Goal: Transaction & Acquisition: Purchase product/service

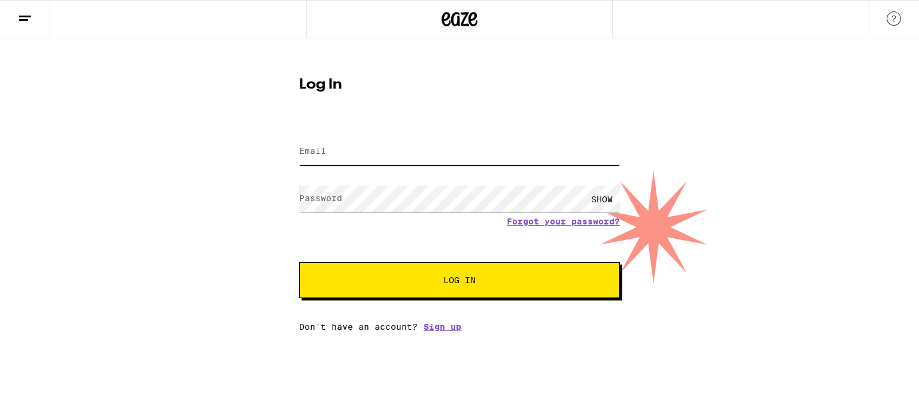
type input "yuvrajgupta1507@gmail.com"
click at [423, 288] on button "Log In" at bounding box center [459, 280] width 321 height 36
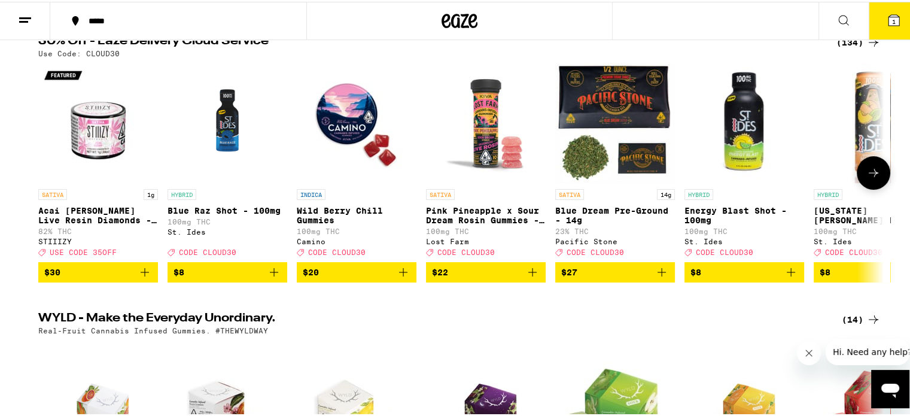
scroll to position [120, 0]
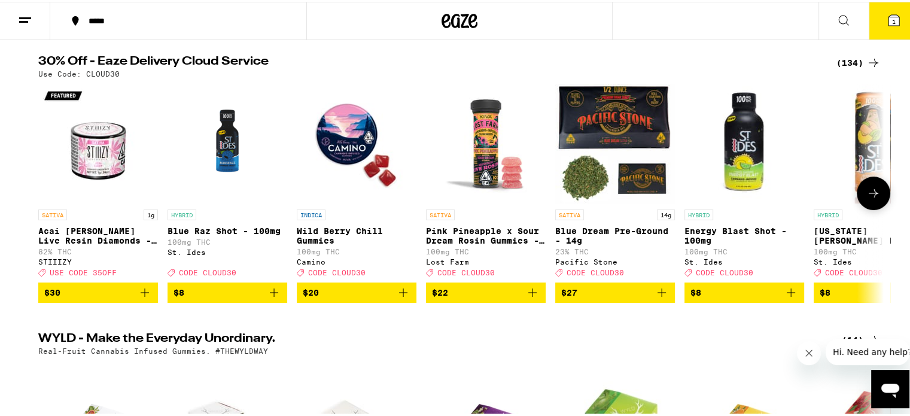
click at [869, 193] on icon at bounding box center [874, 191] width 14 height 14
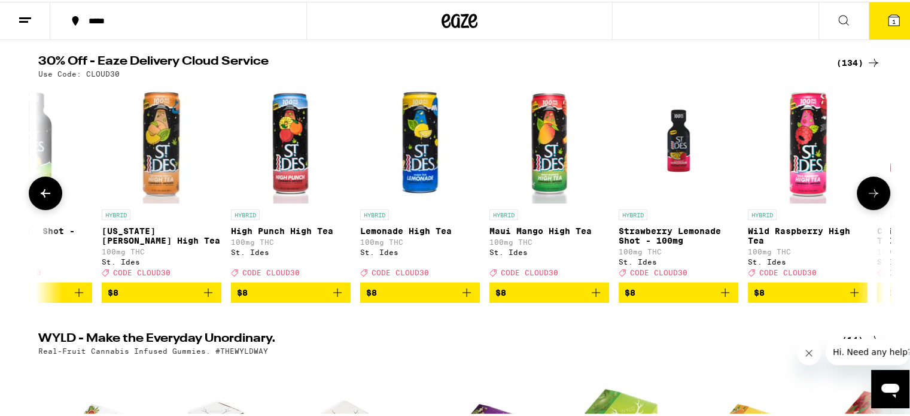
click at [869, 193] on icon at bounding box center [874, 191] width 14 height 14
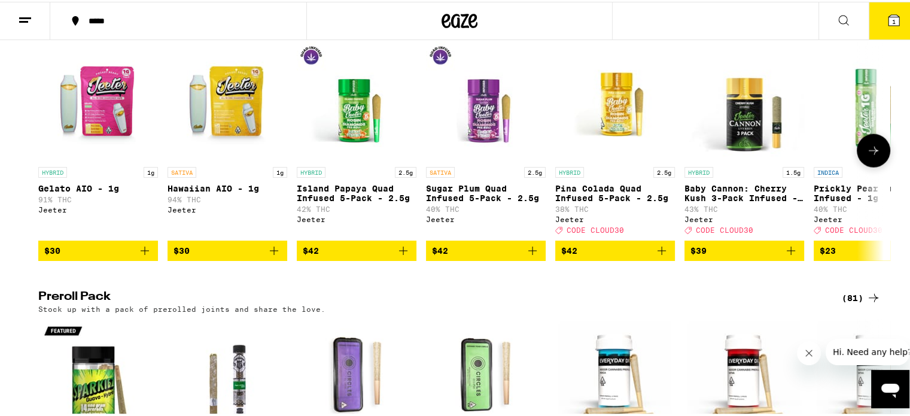
scroll to position [2634, 0]
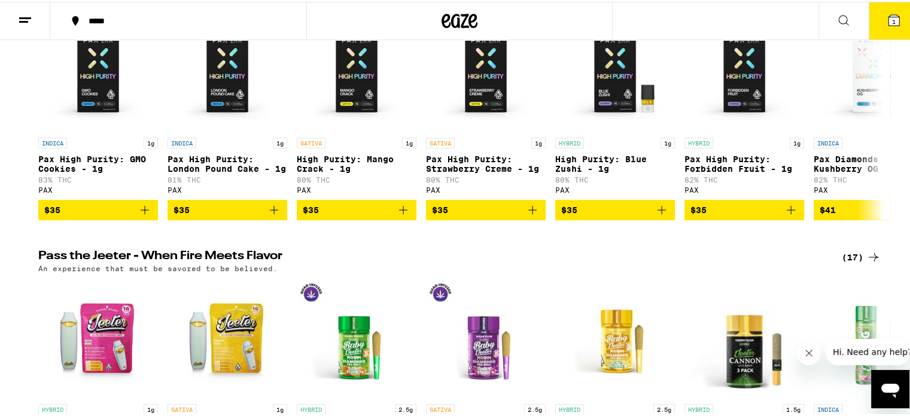
click at [851, 22] on button at bounding box center [844, 20] width 50 height 38
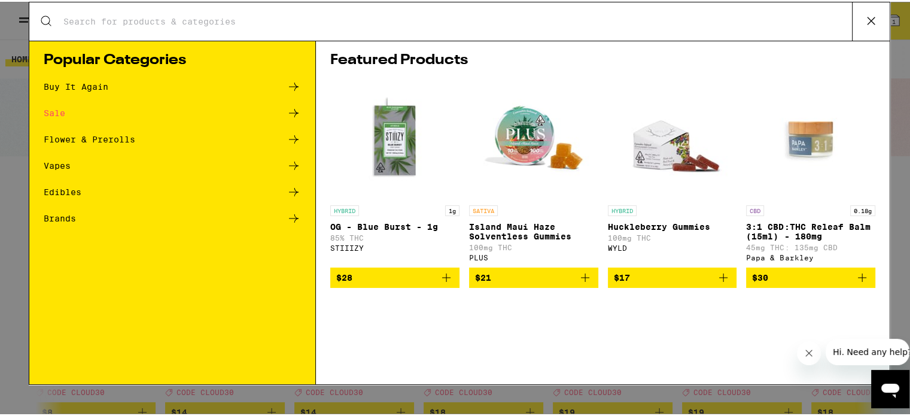
scroll to position [0, 0]
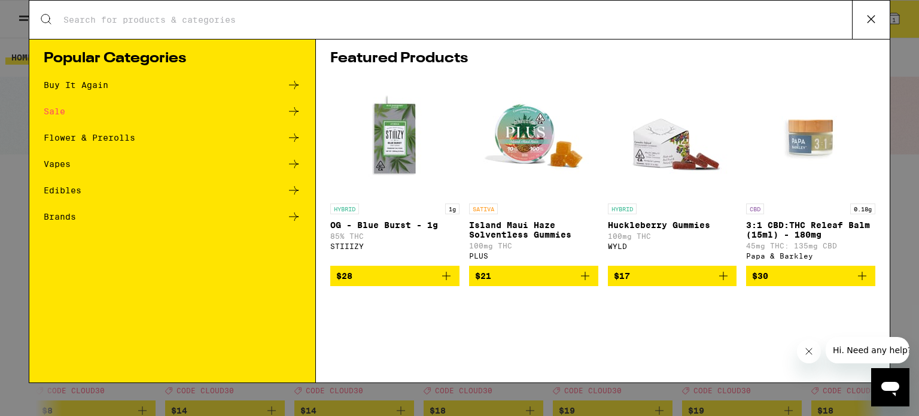
click at [68, 107] on div "Sale" at bounding box center [172, 111] width 257 height 14
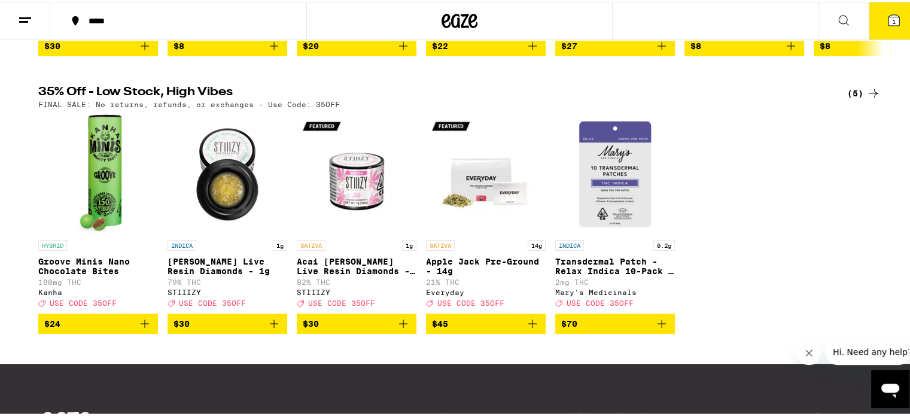
scroll to position [120, 0]
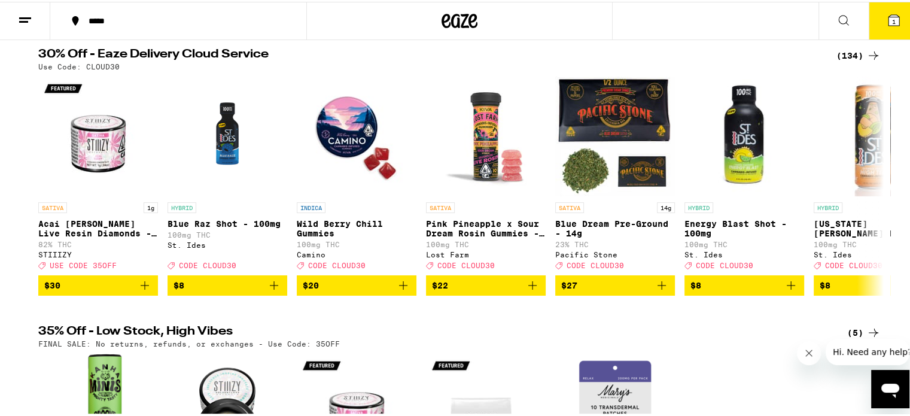
click at [867, 52] on icon at bounding box center [874, 54] width 14 height 14
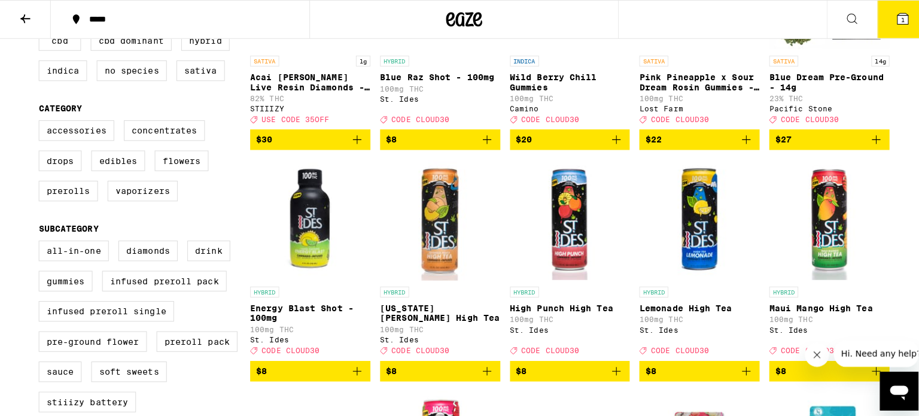
scroll to position [479, 0]
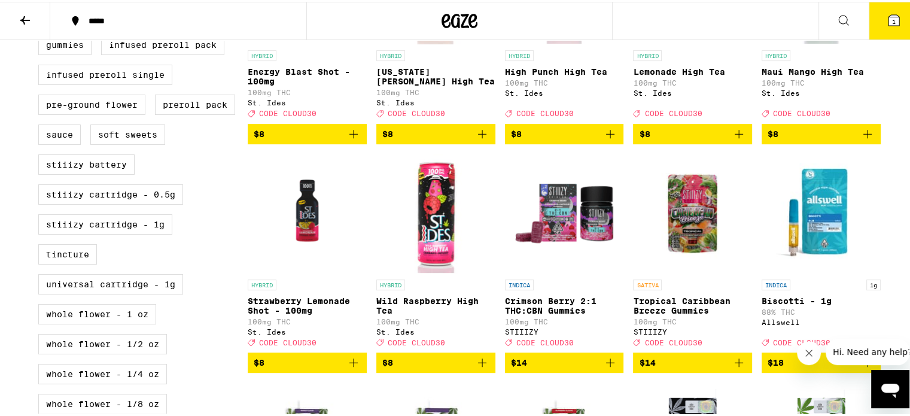
click at [900, 21] on button "1" at bounding box center [894, 19] width 50 height 37
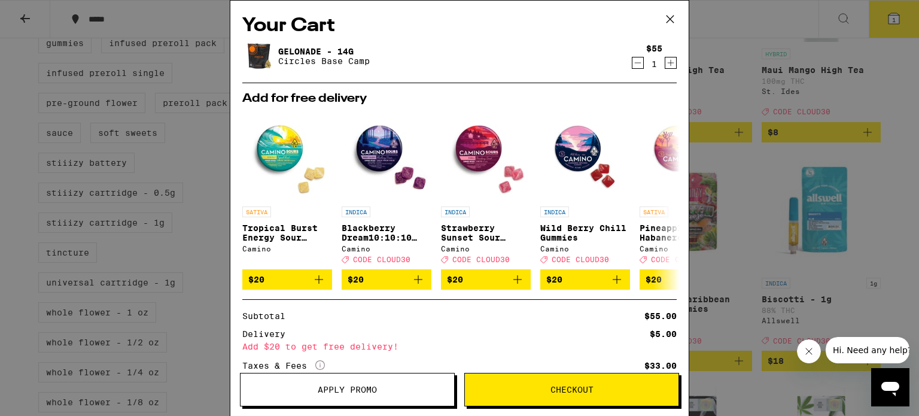
click at [633, 59] on icon "Decrement" at bounding box center [638, 63] width 11 height 14
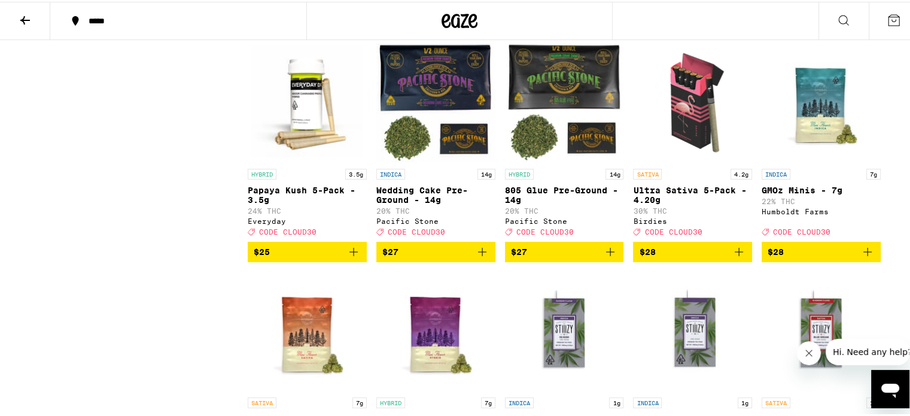
scroll to position [2631, 0]
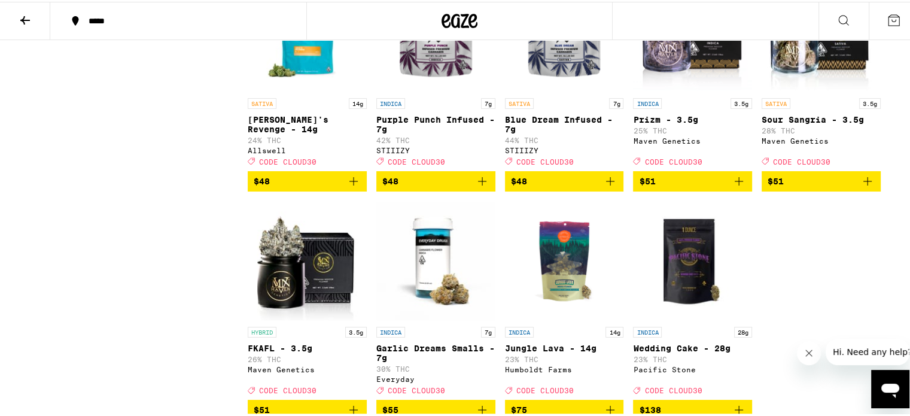
scroll to position [5803, 0]
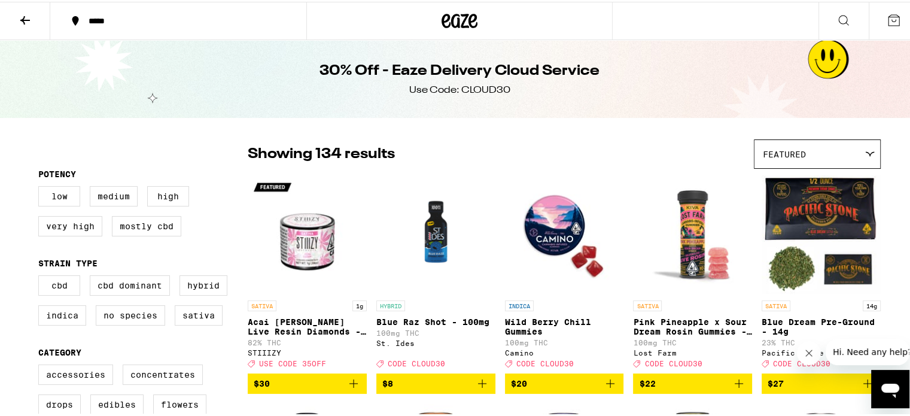
scroll to position [60, 0]
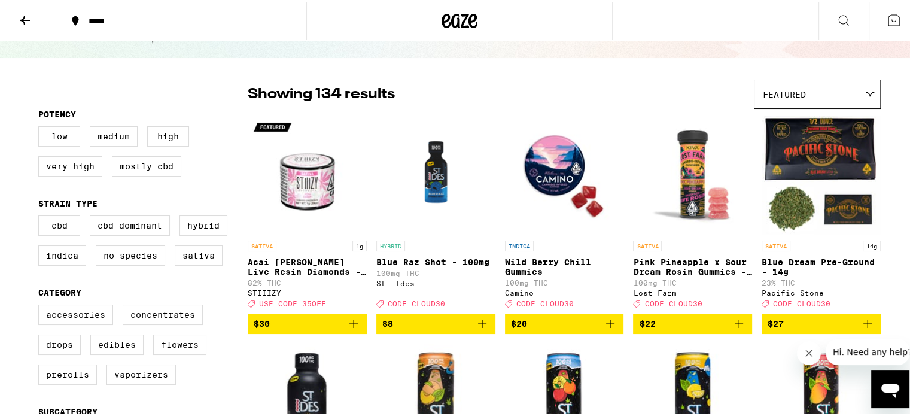
click at [837, 11] on icon at bounding box center [844, 18] width 14 height 14
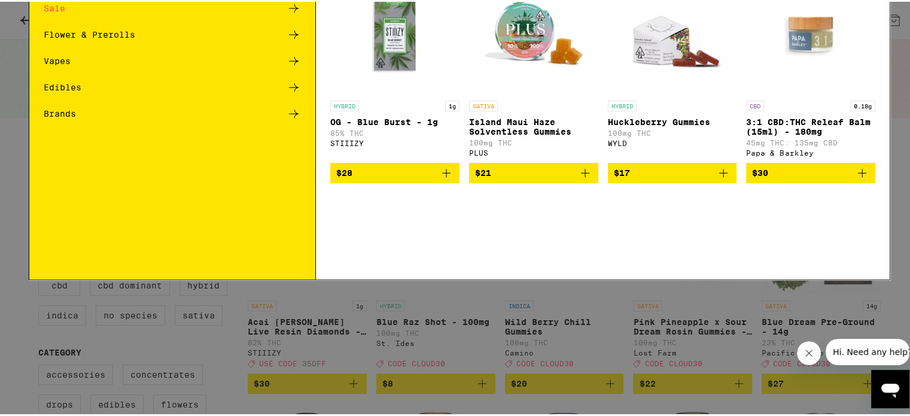
scroll to position [0, 0]
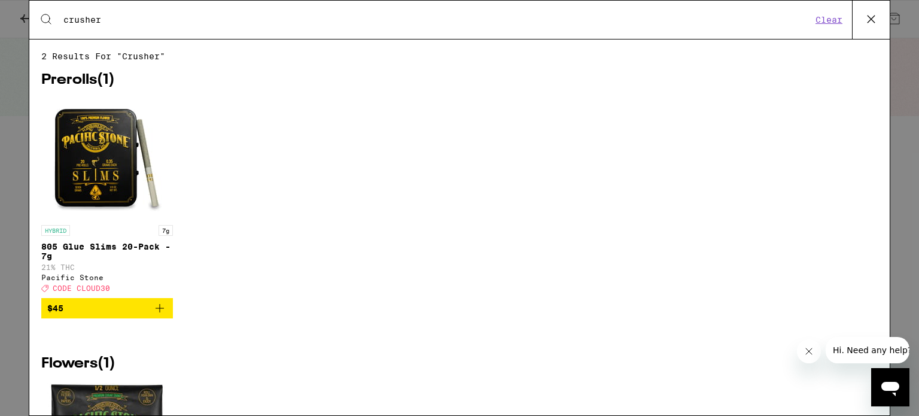
type input "crusher"
click at [881, 19] on button at bounding box center [871, 20] width 38 height 38
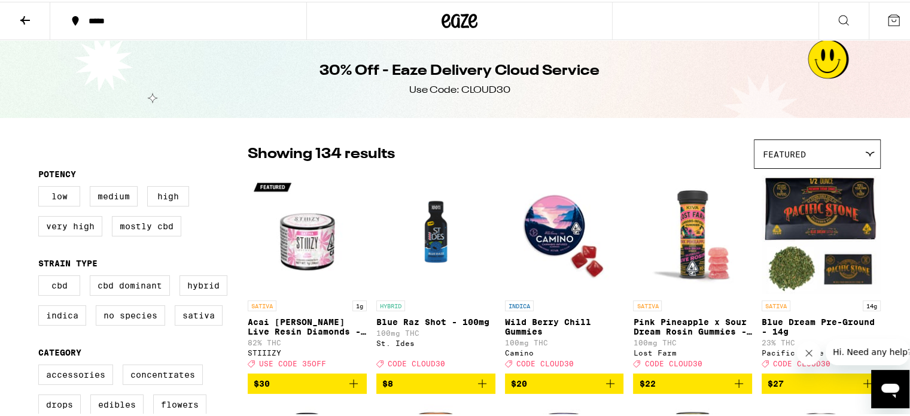
click at [848, 17] on button at bounding box center [844, 20] width 50 height 38
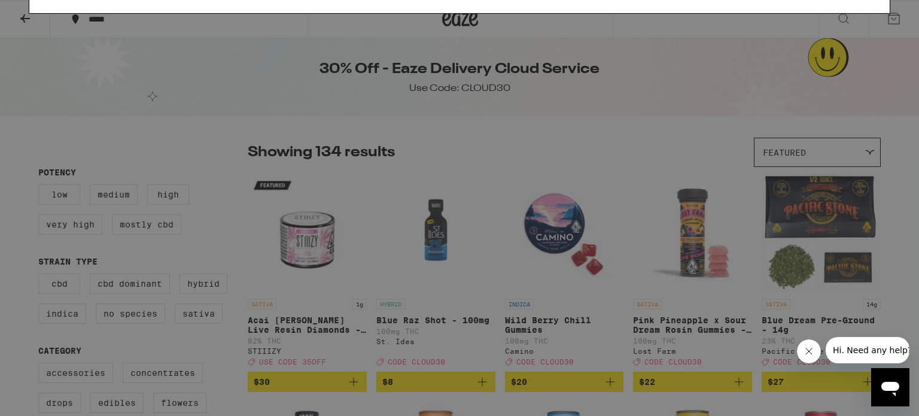
type input "crushner"
click at [867, 25] on icon at bounding box center [872, 19] width 18 height 18
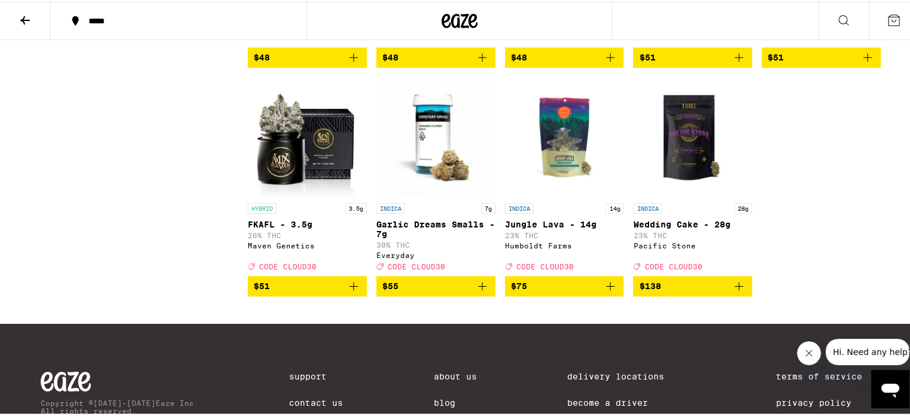
scroll to position [5983, 0]
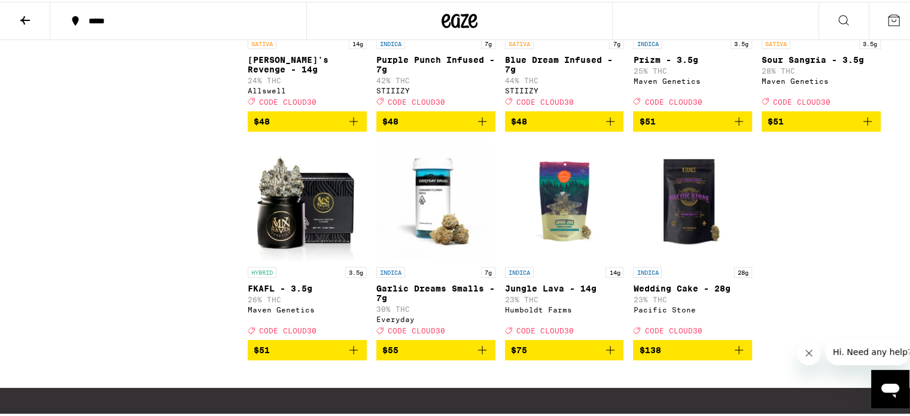
click at [608, 127] on icon "Add to bag" at bounding box center [610, 120] width 14 height 14
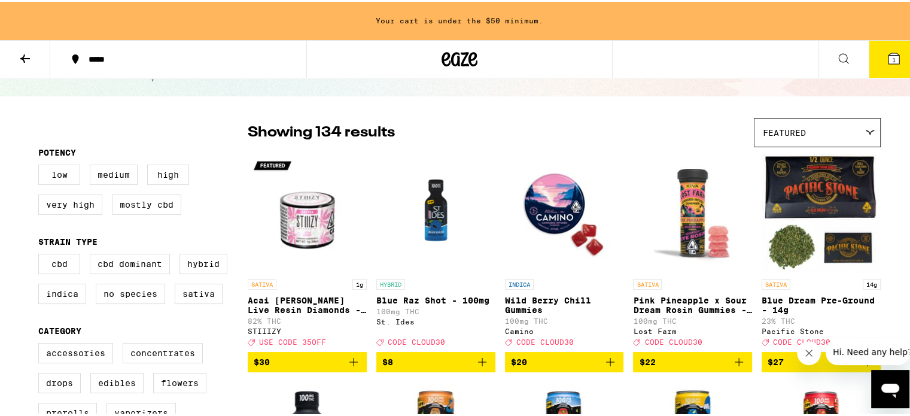
scroll to position [180, 0]
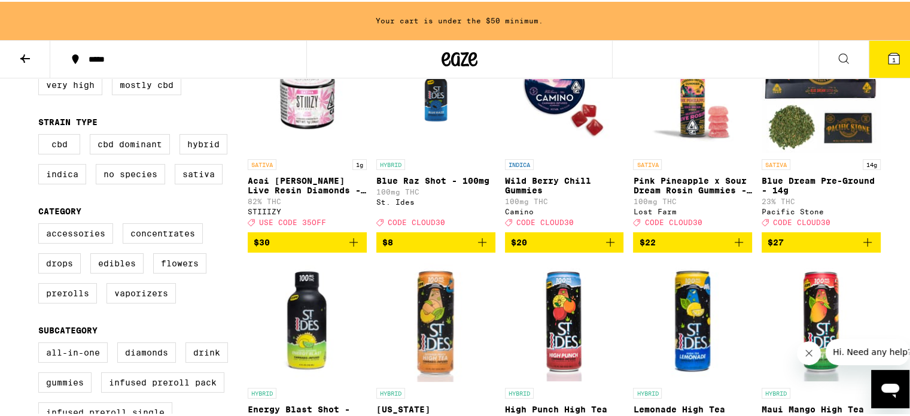
click at [872, 248] on button "$27" at bounding box center [821, 240] width 119 height 20
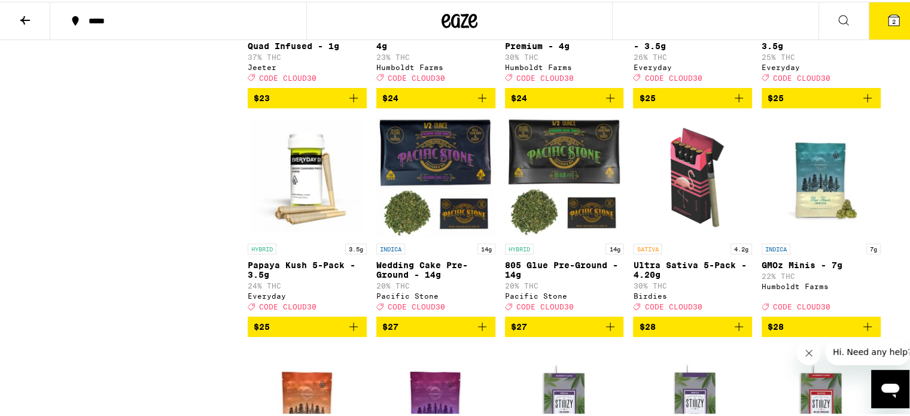
scroll to position [2634, 0]
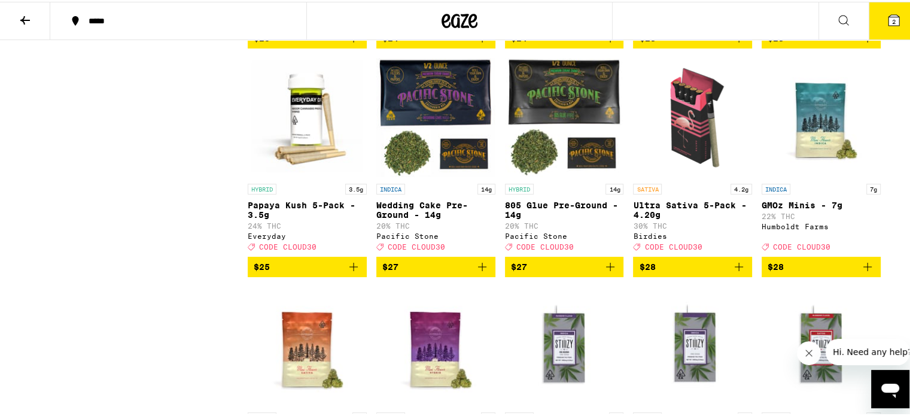
click at [609, 272] on icon "Add to bag" at bounding box center [610, 265] width 14 height 14
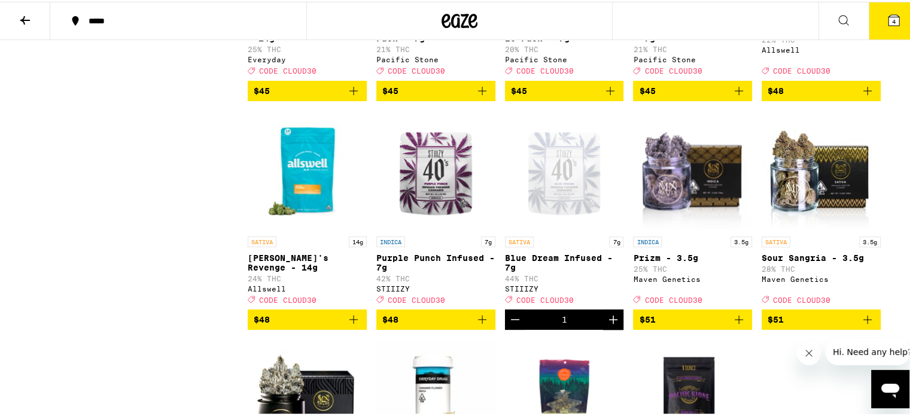
scroll to position [5803, 0]
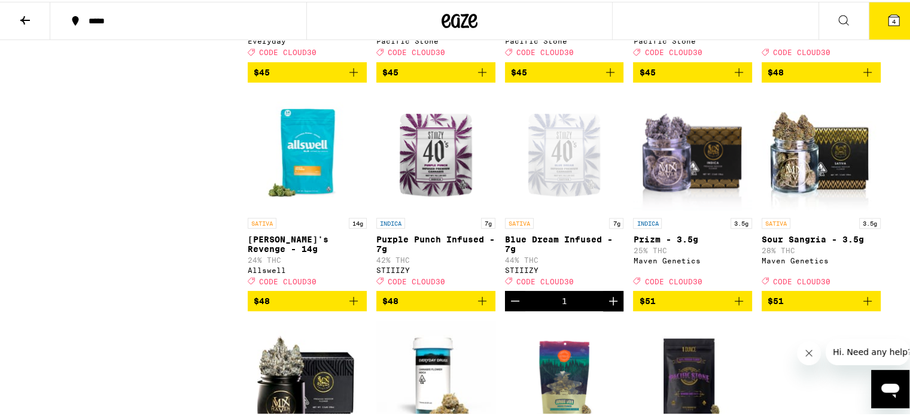
click at [347, 78] on icon "Add to bag" at bounding box center [354, 70] width 14 height 14
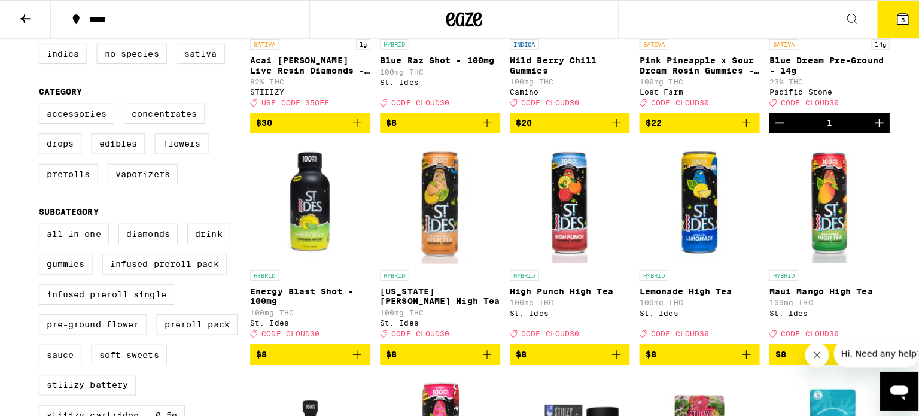
scroll to position [0, 0]
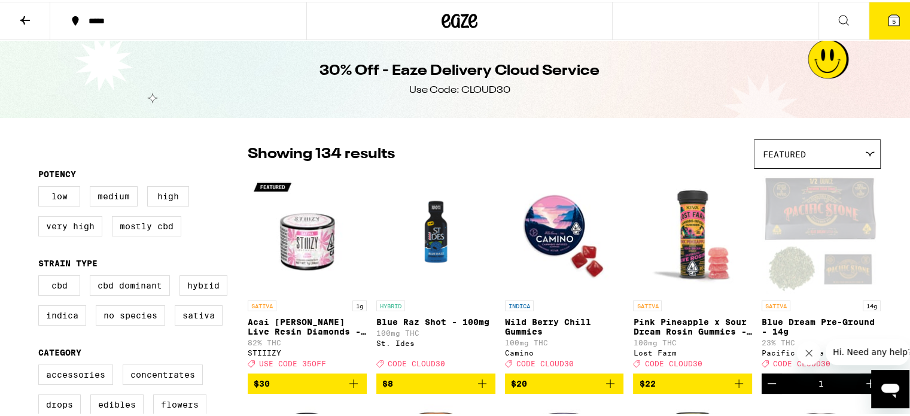
click at [843, 23] on button at bounding box center [844, 20] width 50 height 38
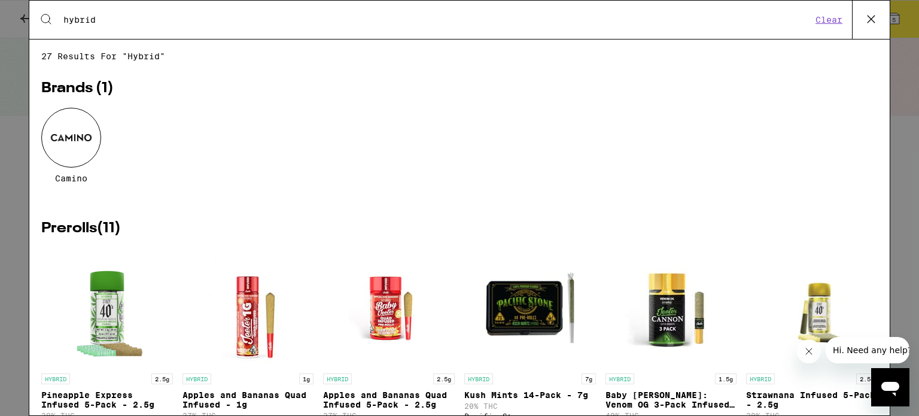
type input "hybrid"
click at [883, 18] on button at bounding box center [871, 20] width 38 height 38
click at [883, 18] on div "Search for Products Clear 27 results for "hybrid" Brands ( 1 ) Camino Prerolls …" at bounding box center [460, 208] width 862 height 416
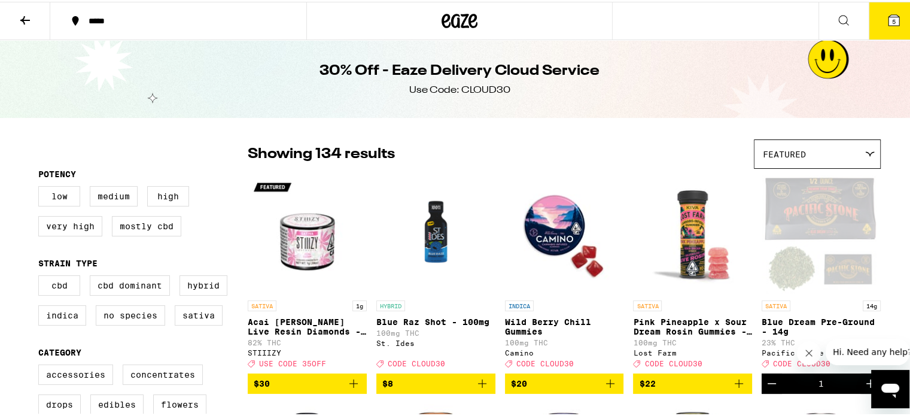
click at [889, 19] on icon at bounding box center [894, 18] width 11 height 11
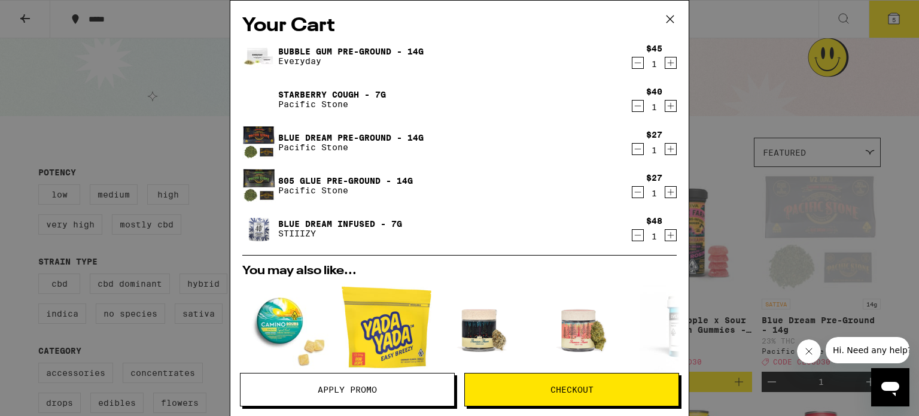
click at [363, 384] on button "Apply Promo" at bounding box center [347, 390] width 215 height 34
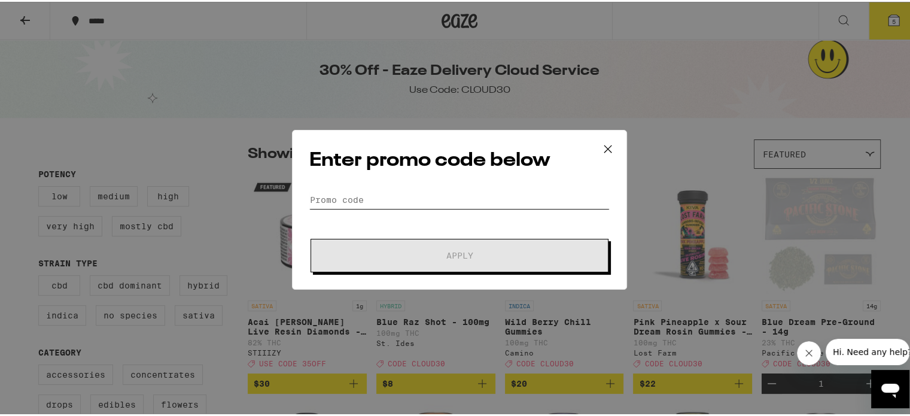
click at [405, 196] on input "Promo Code" at bounding box center [459, 198] width 300 height 18
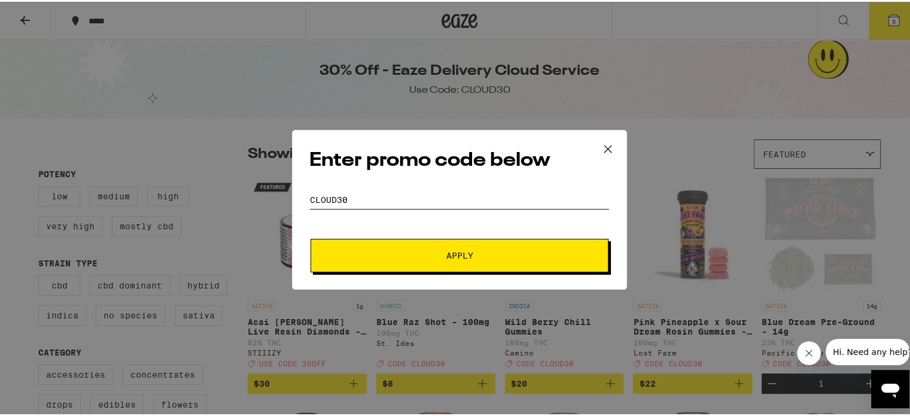
type input "cloud30"
click at [311, 237] on button "Apply" at bounding box center [460, 254] width 298 height 34
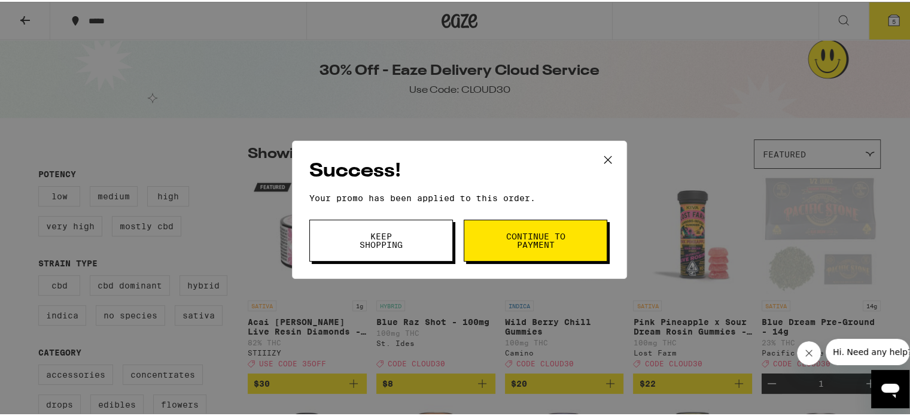
click at [599, 154] on icon at bounding box center [608, 158] width 18 height 18
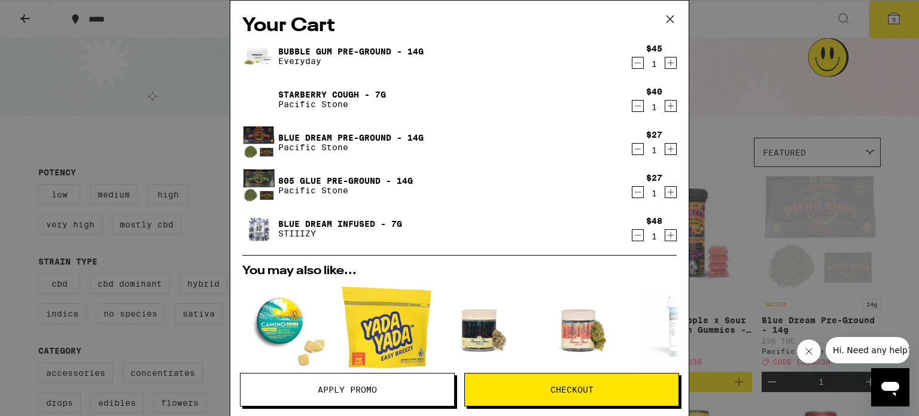
click at [633, 64] on icon "Decrement" at bounding box center [638, 63] width 11 height 14
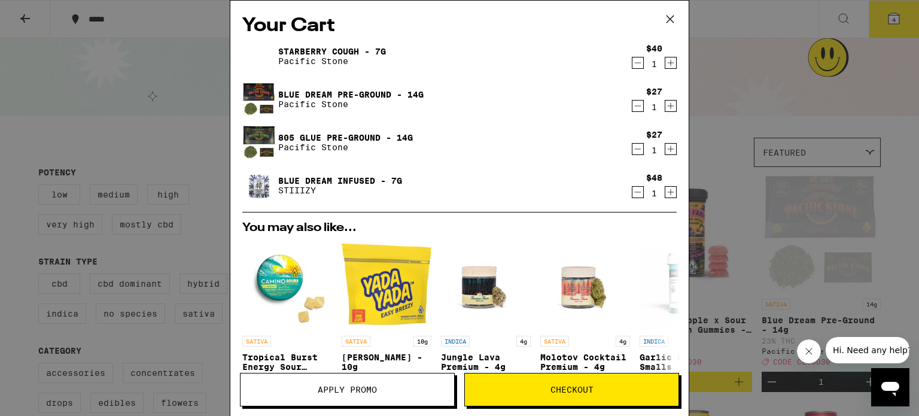
click at [633, 105] on icon "Decrement" at bounding box center [638, 106] width 11 height 14
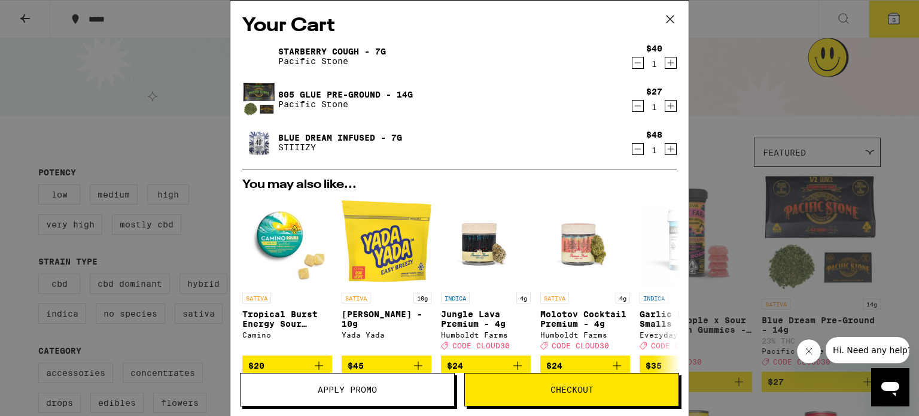
click at [633, 66] on icon "Decrement" at bounding box center [638, 63] width 11 height 14
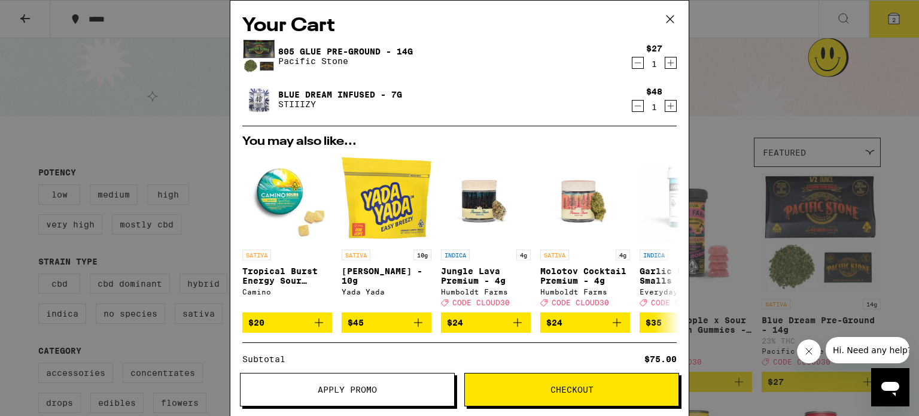
click at [517, 382] on button "Checkout" at bounding box center [572, 390] width 215 height 34
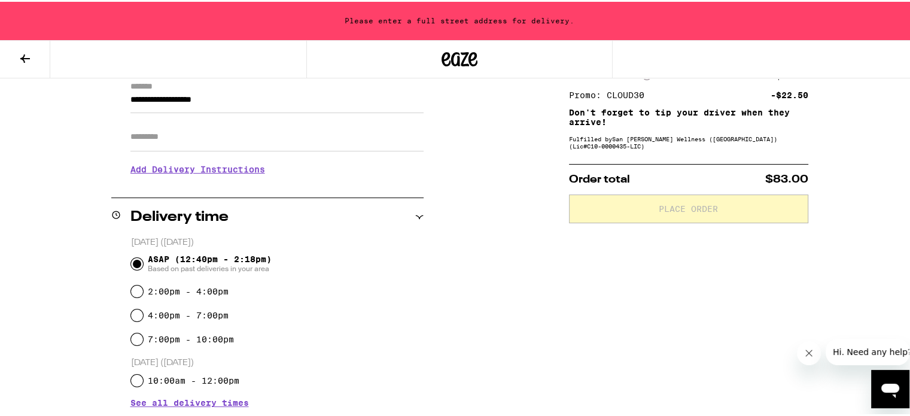
scroll to position [180, 0]
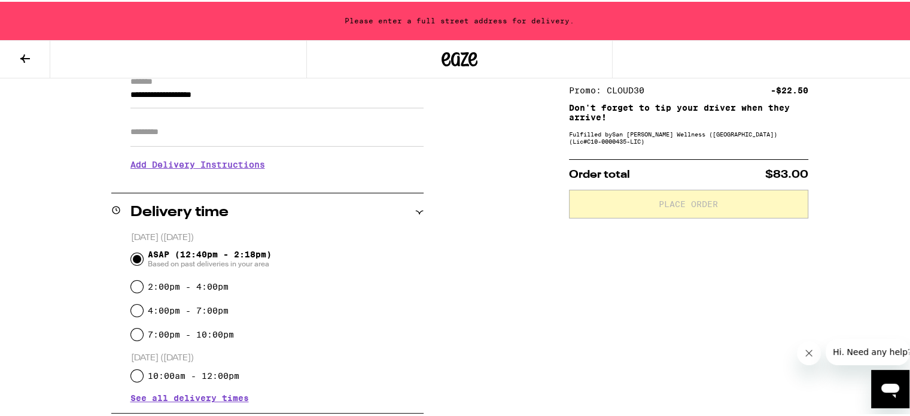
click at [191, 138] on input "Apt/Suite" at bounding box center [276, 130] width 293 height 29
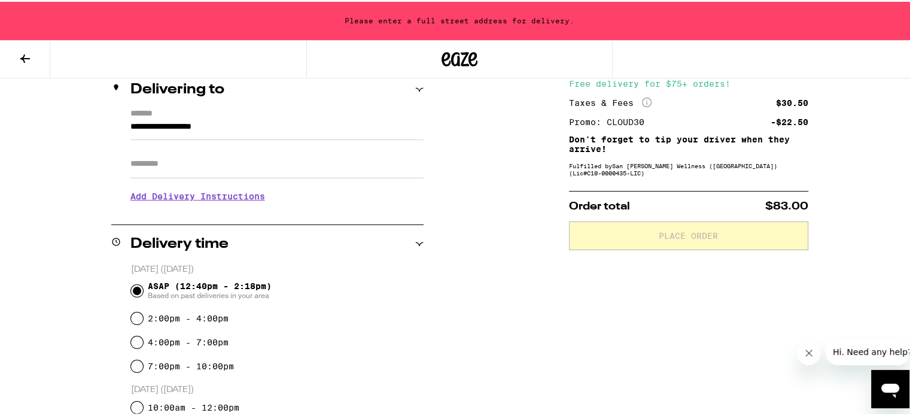
scroll to position [120, 0]
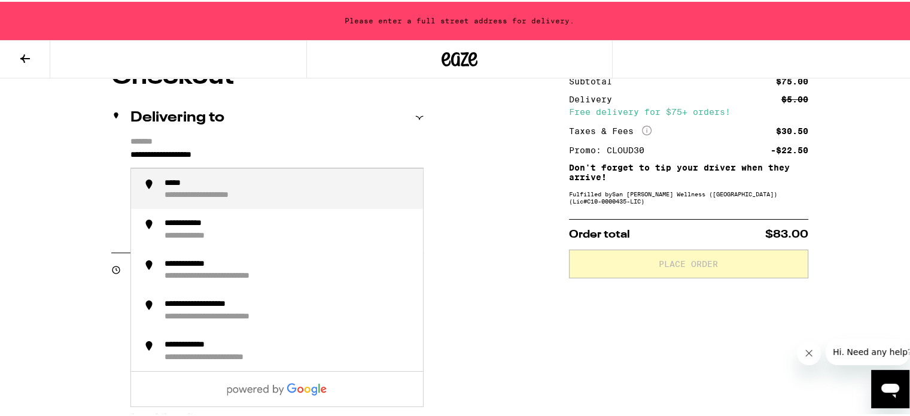
drag, startPoint x: 277, startPoint y: 154, endPoint x: 11, endPoint y: 145, distance: 266.5
click at [11, 145] on div "**********" at bounding box center [459, 308] width 919 height 857
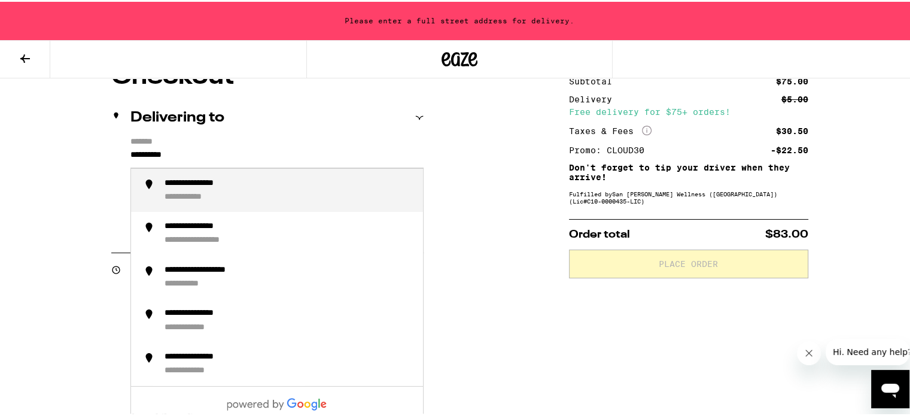
click at [195, 191] on div "**********" at bounding box center [197, 195] width 65 height 11
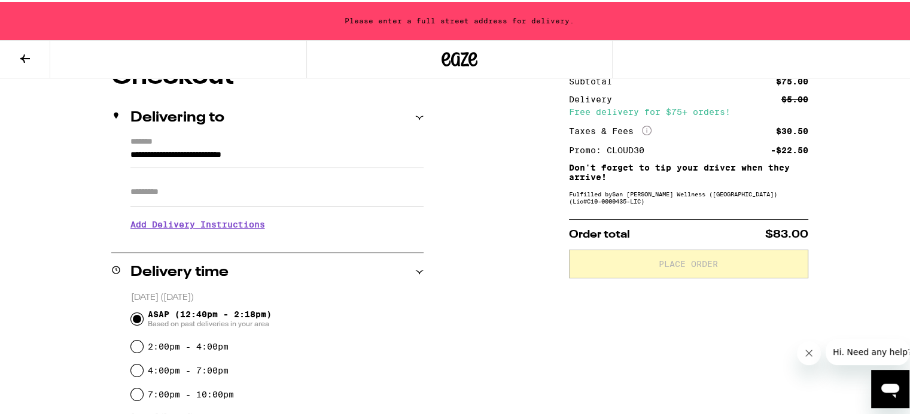
scroll to position [81, 0]
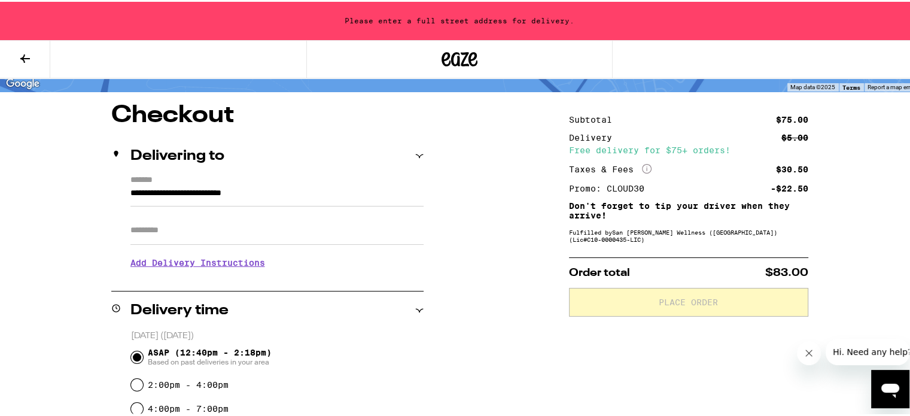
type input "**********"
click at [190, 214] on input "Apt/Suite" at bounding box center [276, 228] width 293 height 29
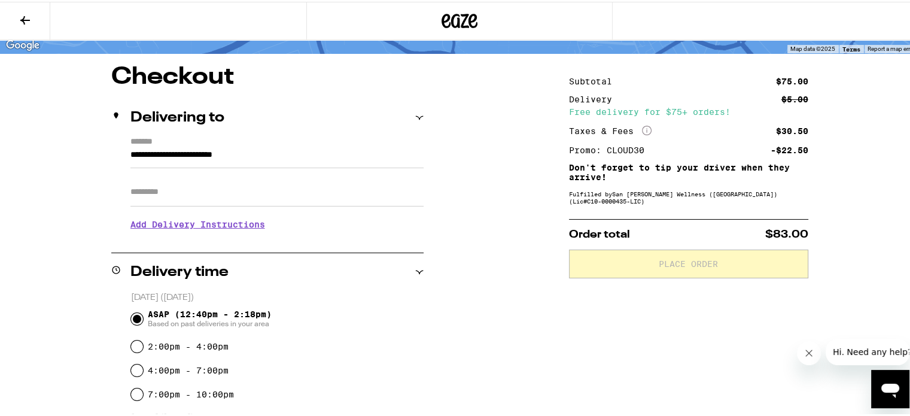
click at [208, 196] on input "Apt/Suite" at bounding box center [276, 190] width 293 height 29
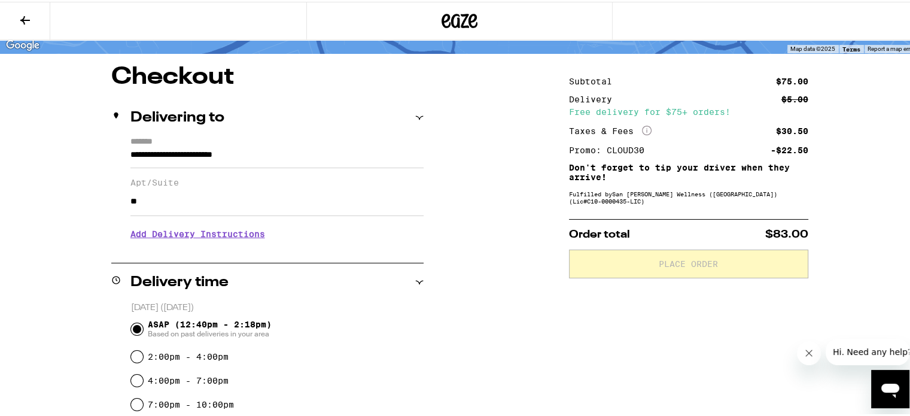
type input "*"
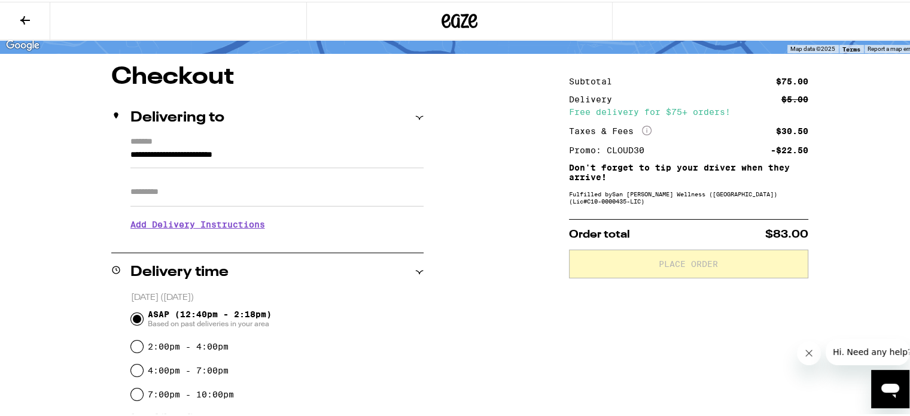
type input "*"
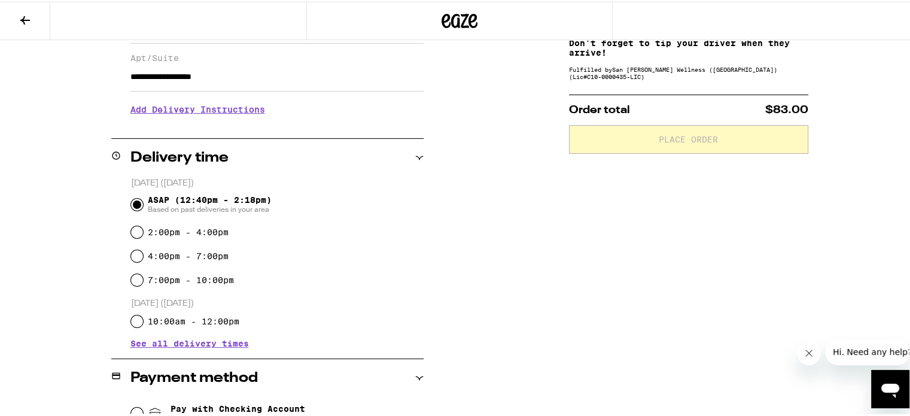
scroll to position [180, 0]
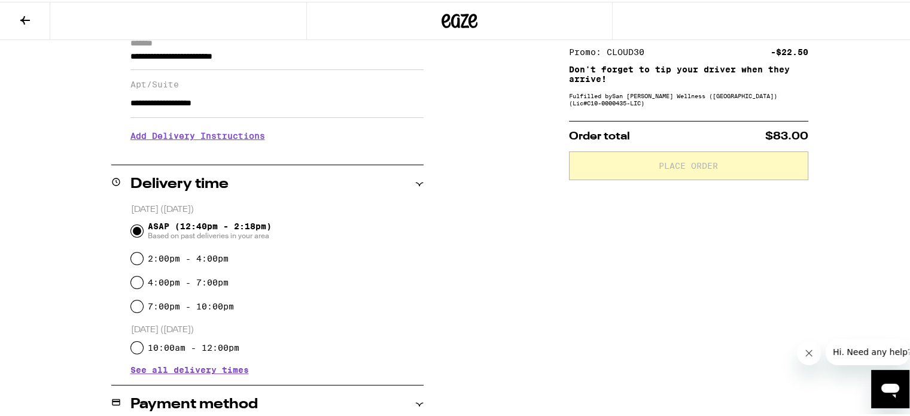
type input "**********"
click at [417, 183] on icon at bounding box center [419, 182] width 8 height 8
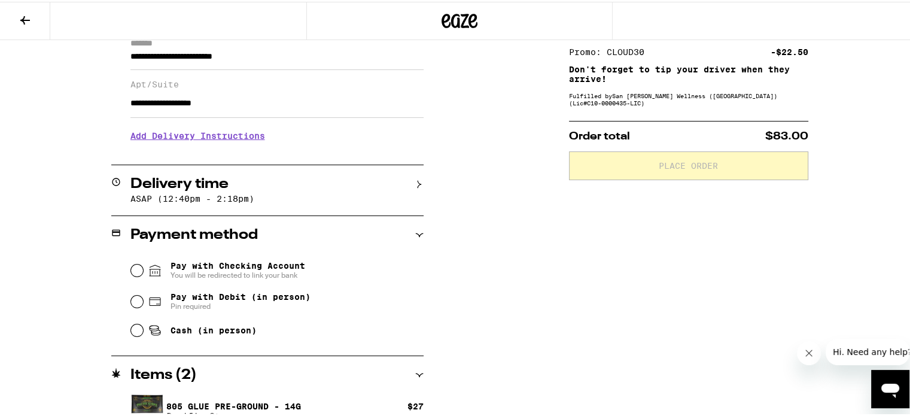
click at [417, 183] on icon at bounding box center [419, 182] width 8 height 8
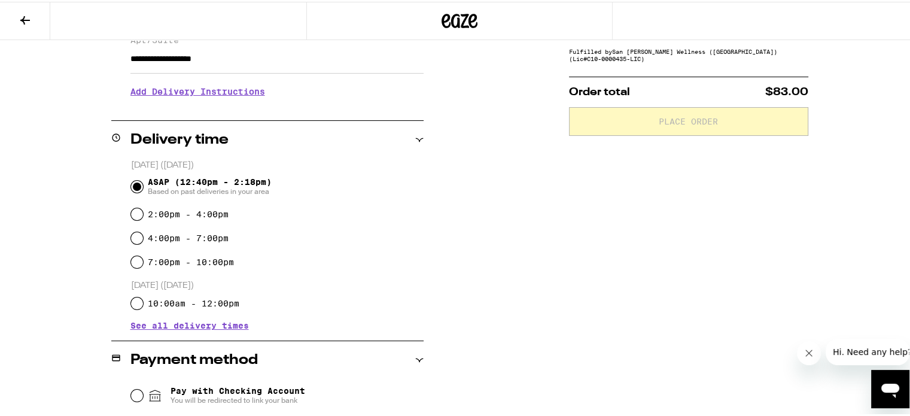
scroll to position [0, 0]
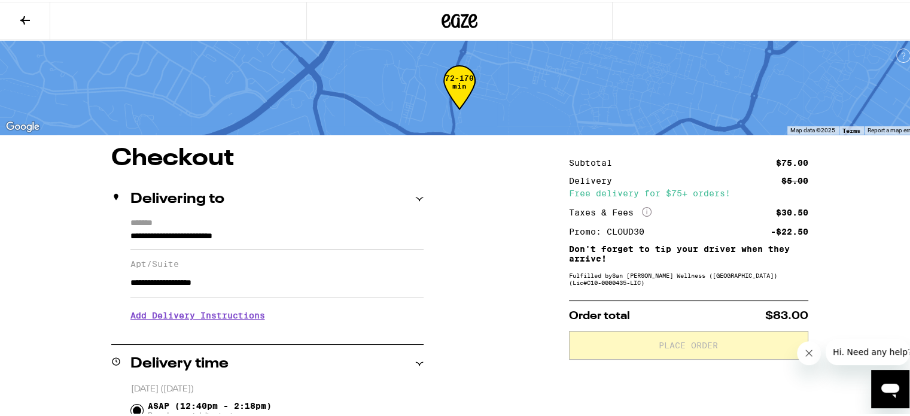
click at [25, 8] on button at bounding box center [25, 20] width 50 height 38
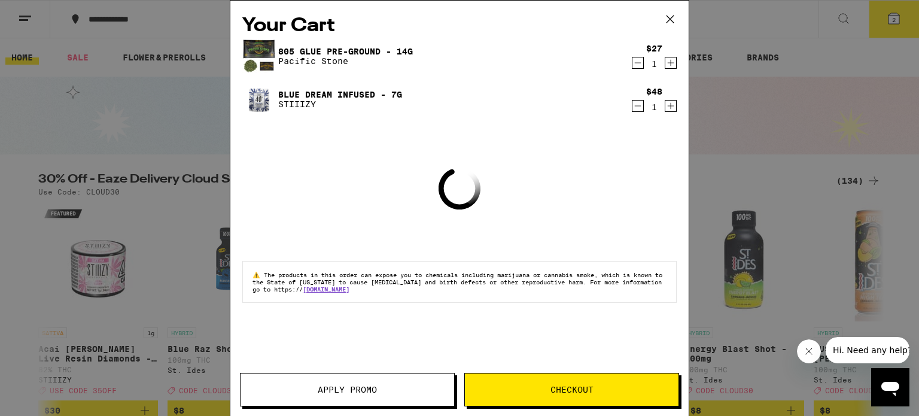
click at [177, 85] on div "Your Cart 805 Glue Pre-Ground - 14g Pacific Stone $27 1 Blue Dream Infused - 7g…" at bounding box center [459, 208] width 919 height 416
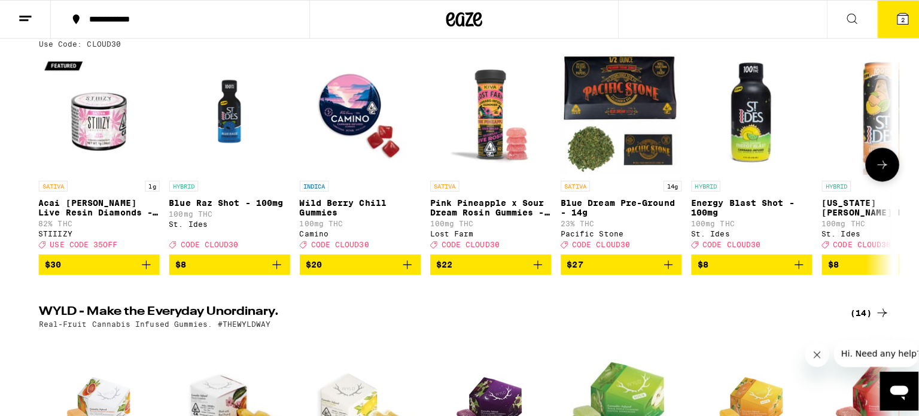
scroll to position [120, 0]
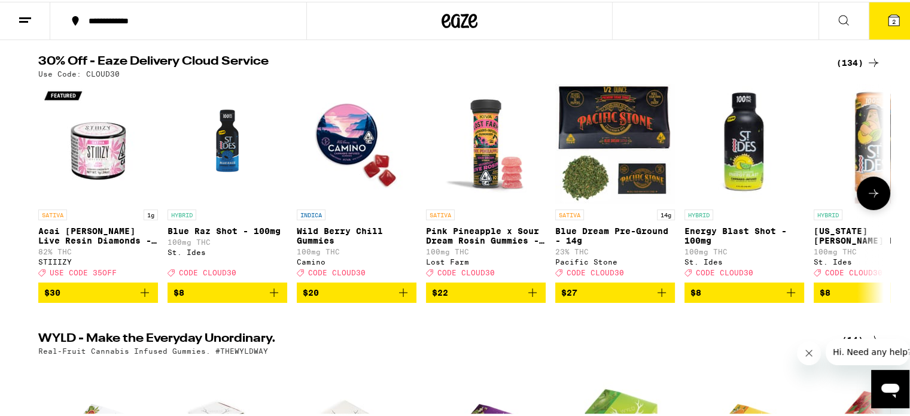
click at [631, 169] on img "Open page for Blue Dream Pre-Ground - 14g from Pacific Stone" at bounding box center [615, 142] width 120 height 120
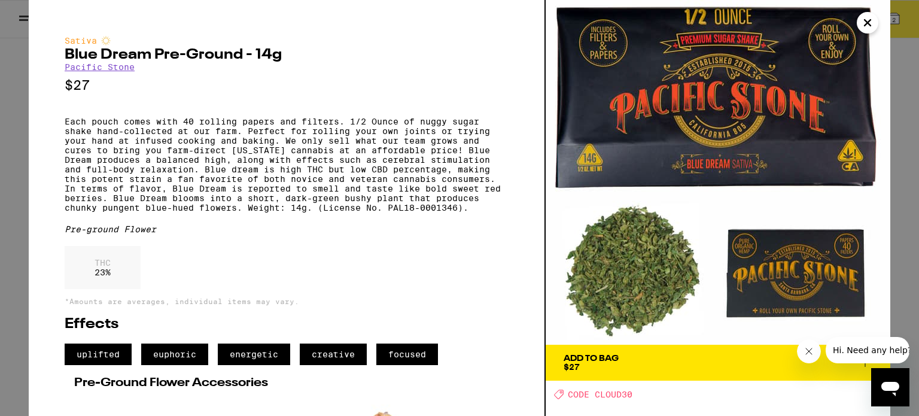
click at [74, 122] on div "Sativa Blue Dream Pre-Ground - 14g Pacific Stone $27 Each pouch comes with 40 r…" at bounding box center [287, 314] width 444 height 557
drag, startPoint x: 56, startPoint y: 128, endPoint x: 65, endPoint y: 128, distance: 9.0
click at [65, 128] on div "Sativa Blue Dream Pre-Ground - 14g Pacific Stone $27 Each pouch comes with 40 r…" at bounding box center [287, 208] width 517 height 416
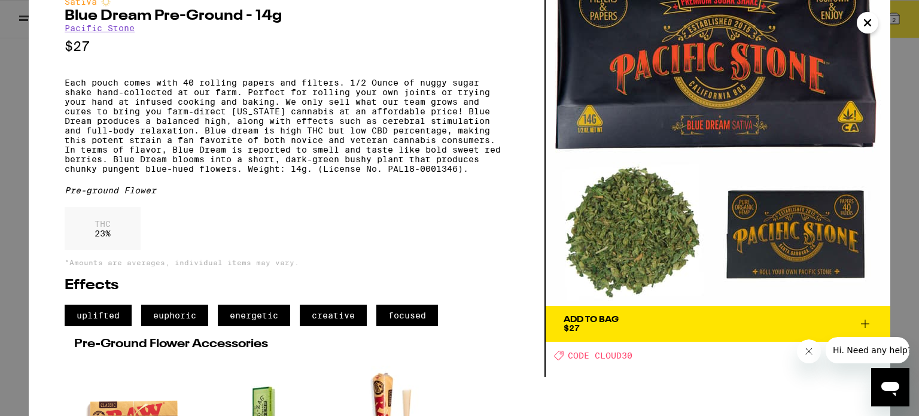
scroll to position [21, 0]
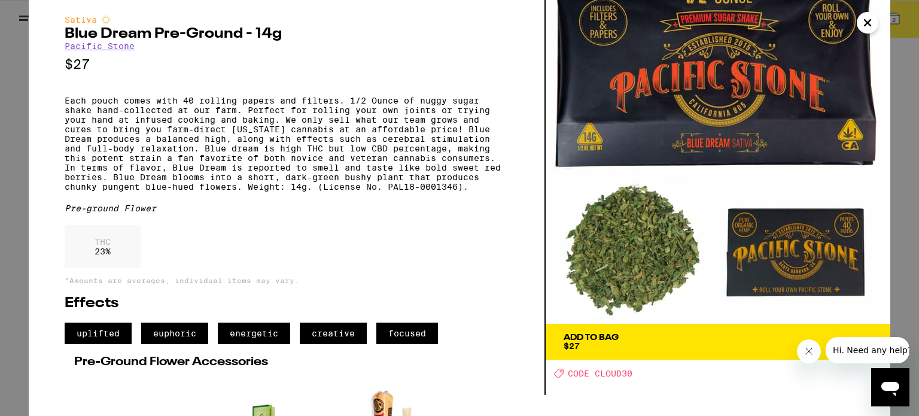
drag, startPoint x: 374, startPoint y: 132, endPoint x: 372, endPoint y: 138, distance: 6.2
click at [372, 138] on p "Each pouch comes with 40 rolling papers and filters. 1/2 Ounce of nuggy sugar s…" at bounding box center [287, 144] width 444 height 96
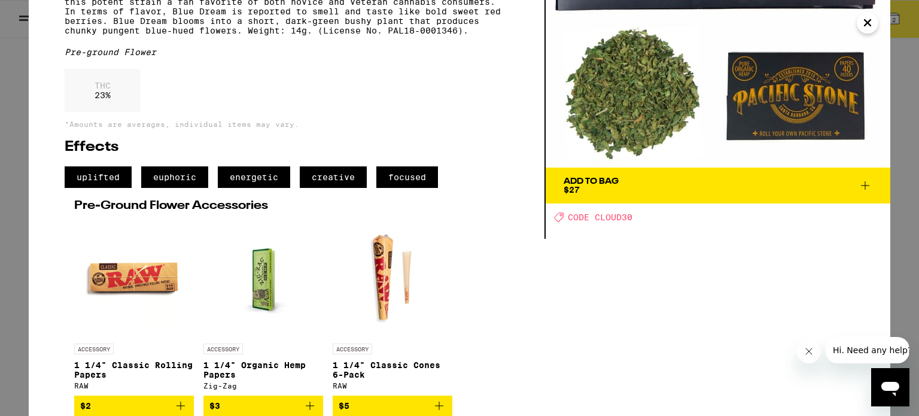
click at [869, 181] on icon at bounding box center [865, 185] width 8 height 8
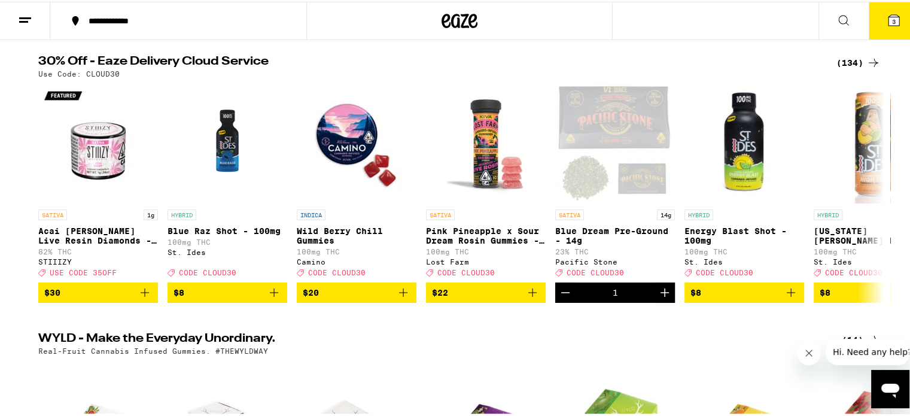
click at [895, 13] on button "3" at bounding box center [894, 19] width 50 height 37
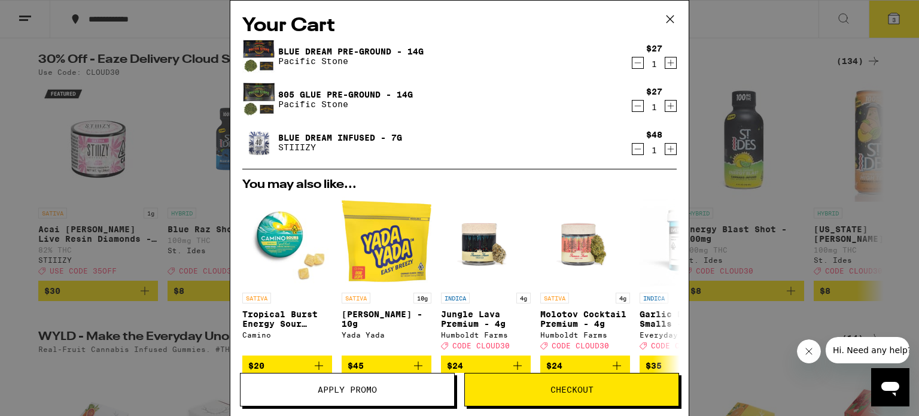
click at [633, 150] on icon "Decrement" at bounding box center [638, 149] width 11 height 14
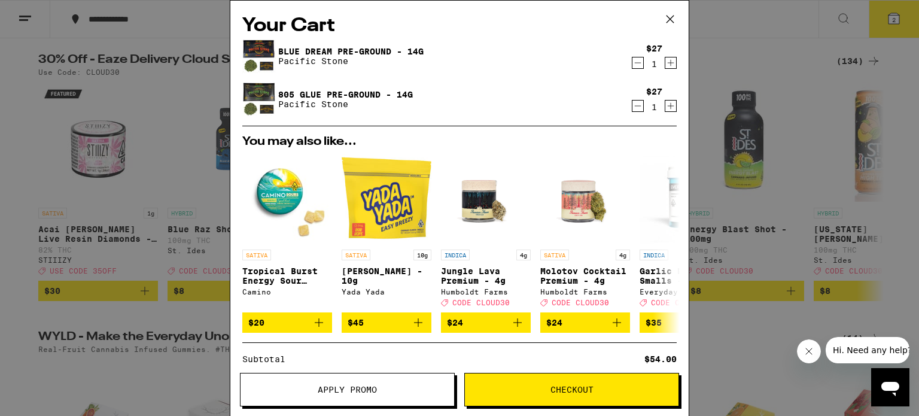
click at [515, 386] on span "Checkout" at bounding box center [572, 389] width 214 height 8
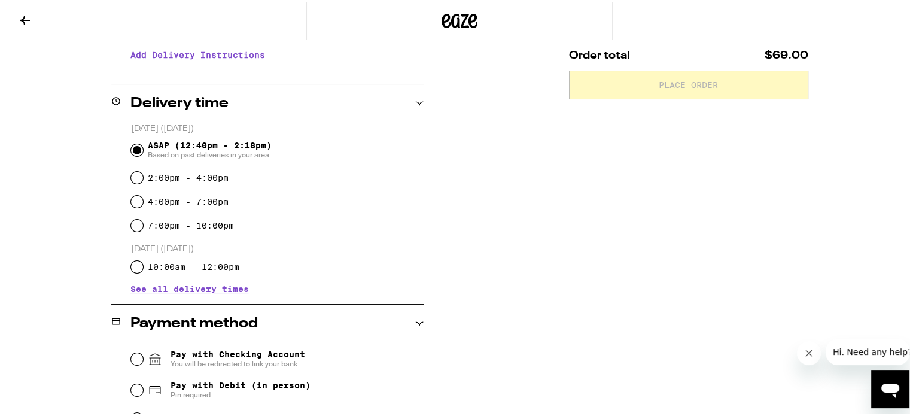
scroll to position [412, 0]
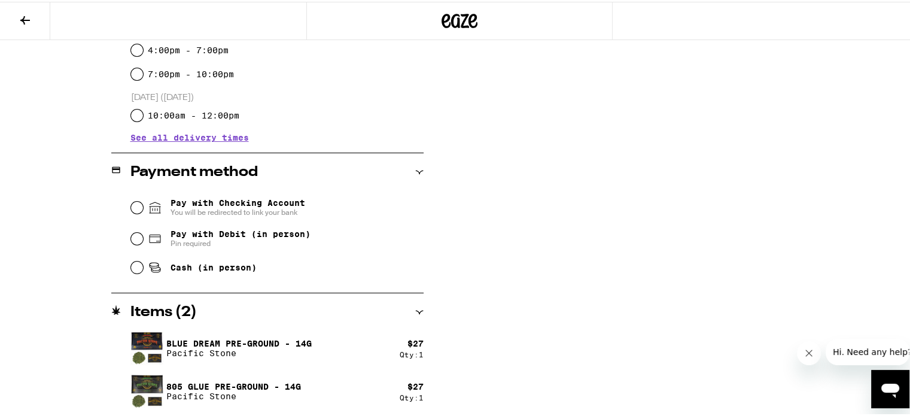
drag, startPoint x: 187, startPoint y: 391, endPoint x: 151, endPoint y: 395, distance: 35.6
drag, startPoint x: 151, startPoint y: 395, endPoint x: 133, endPoint y: 372, distance: 29.4
drag, startPoint x: 133, startPoint y: 372, endPoint x: 218, endPoint y: 397, distance: 88.5
click at [218, 397] on p "Pacific Stone" at bounding box center [233, 395] width 135 height 10
click at [234, 385] on p "805 Glue Pre-Ground - 14g" at bounding box center [233, 385] width 135 height 10
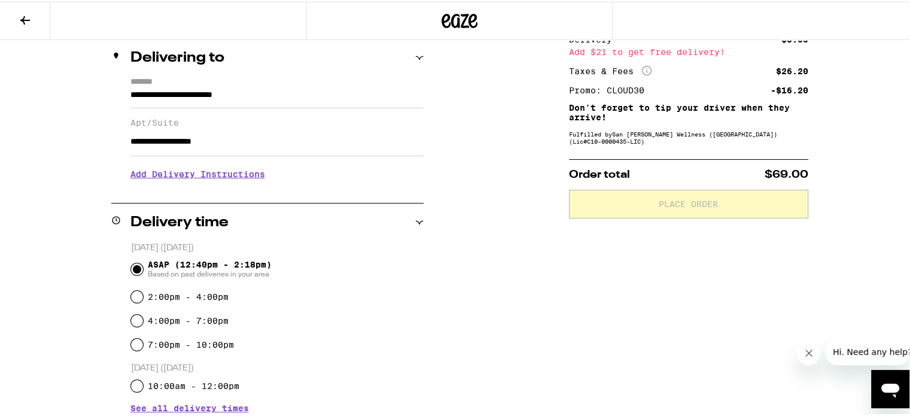
scroll to position [180, 0]
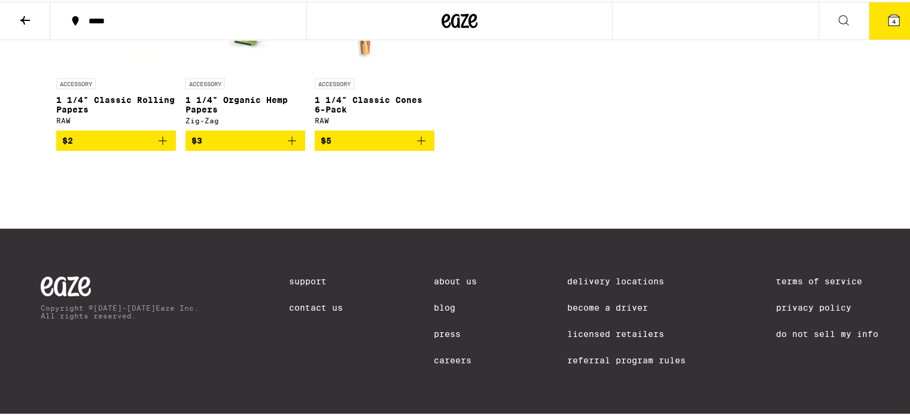
scroll to position [369, 0]
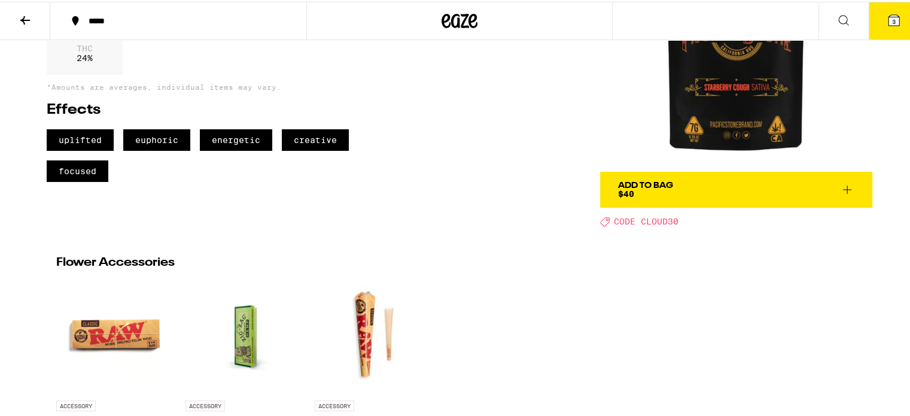
scroll to position [180, 0]
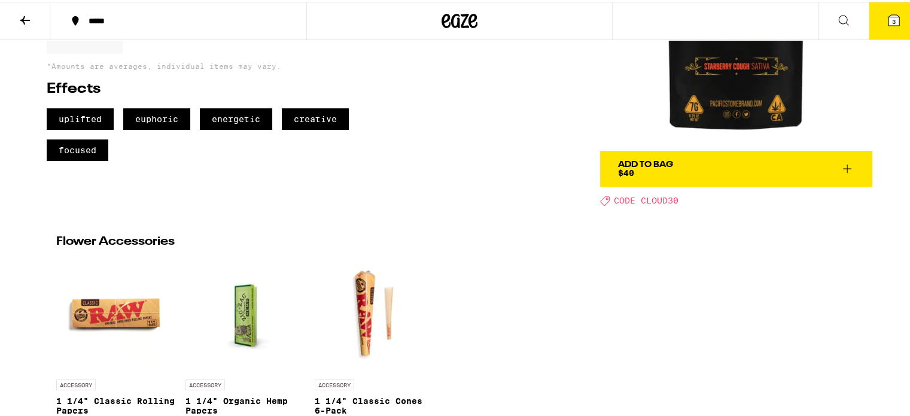
click at [851, 169] on button "Add To Bag $40" at bounding box center [736, 167] width 272 height 36
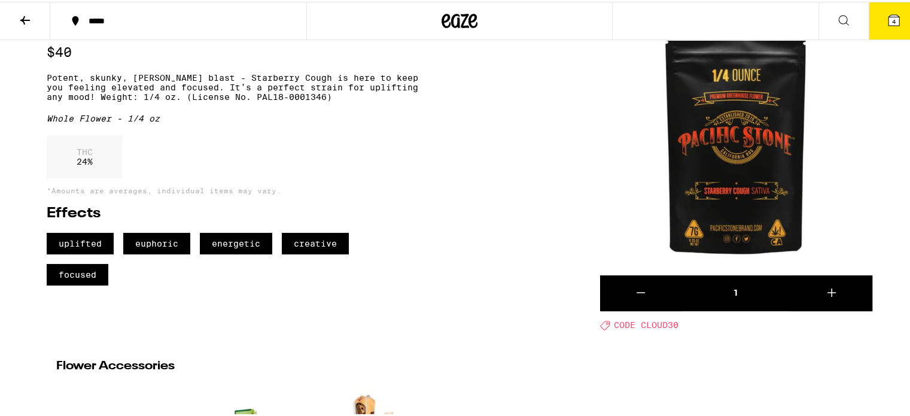
scroll to position [120, 0]
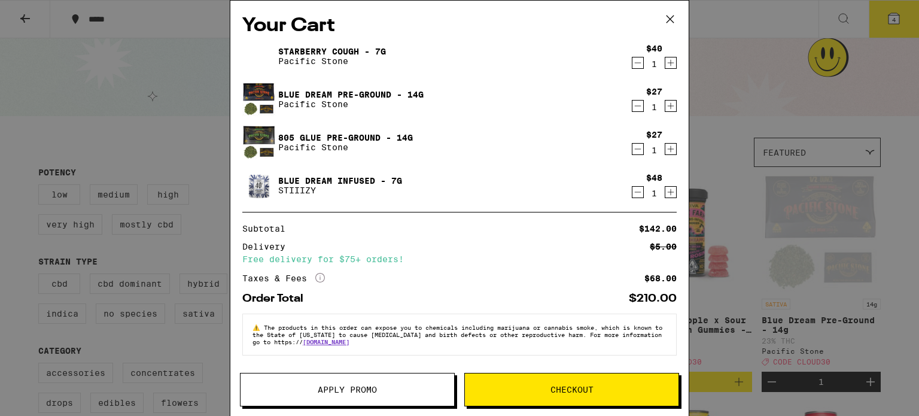
click at [666, 17] on icon at bounding box center [670, 19] width 18 height 18
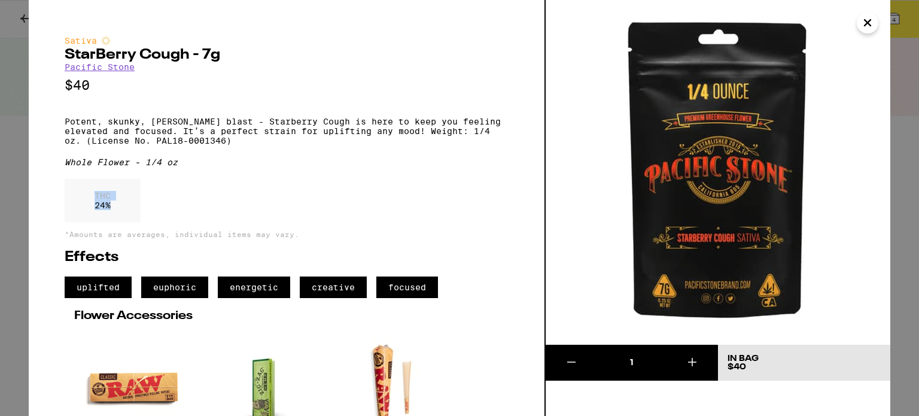
drag, startPoint x: 143, startPoint y: 212, endPoint x: 93, endPoint y: 205, distance: 50.2
click at [93, 205] on div "THC 24 %" at bounding box center [287, 203] width 444 height 49
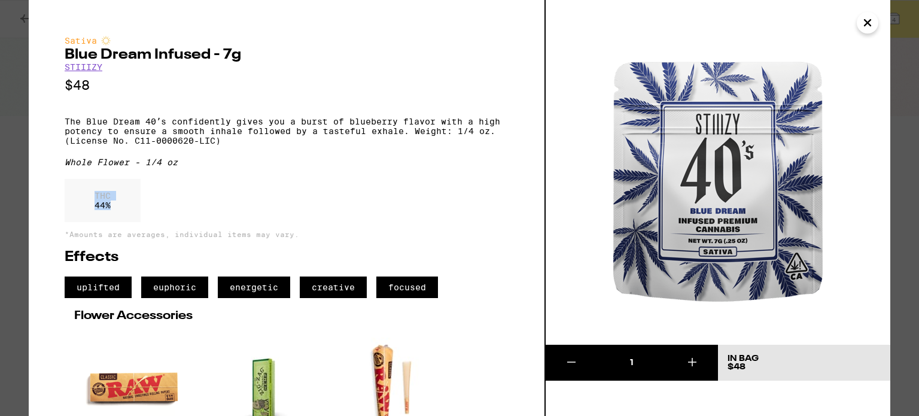
drag, startPoint x: 86, startPoint y: 210, endPoint x: 36, endPoint y: 208, distance: 50.3
click at [36, 208] on div "Sativa Blue Dream Infused - 7g STIIIZY $48 The Blue Dream 40ʼs confidently give…" at bounding box center [287, 208] width 517 height 416
click at [111, 222] on div "THC 44 %" at bounding box center [103, 200] width 76 height 43
drag, startPoint x: 117, startPoint y: 223, endPoint x: 35, endPoint y: 196, distance: 86.5
click at [35, 196] on div "Sativa Blue Dream Infused - 7g STIIIZY $48 The Blue Dream 40ʼs confidently give…" at bounding box center [287, 208] width 517 height 416
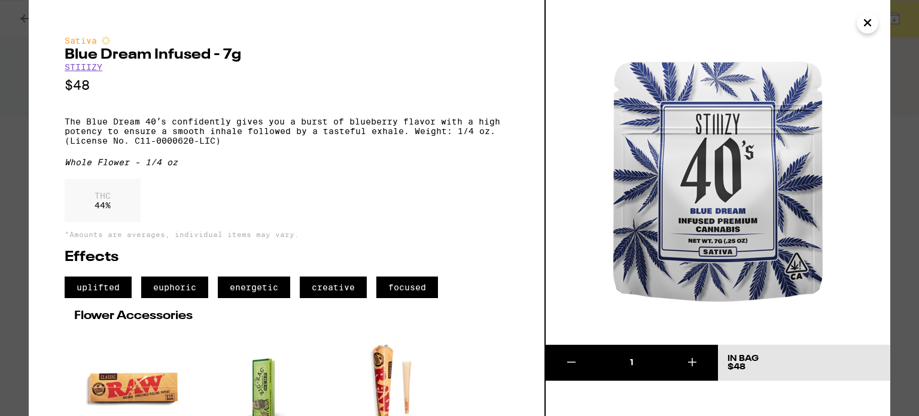
click at [54, 130] on div "Sativa Blue Dream Infused - 7g STIIIZY $48 The Blue Dream 40ʼs confidently give…" at bounding box center [287, 208] width 517 height 416
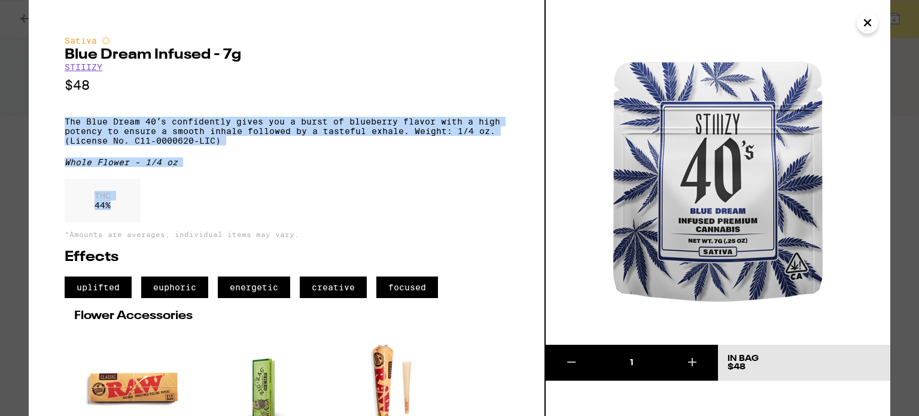
drag, startPoint x: 56, startPoint y: 129, endPoint x: 318, endPoint y: 214, distance: 276.2
click at [318, 214] on div "Sativa Blue Dream Infused - 7g STIIIZY $48 The Blue Dream 40ʼs confidently give…" at bounding box center [287, 208] width 517 height 416
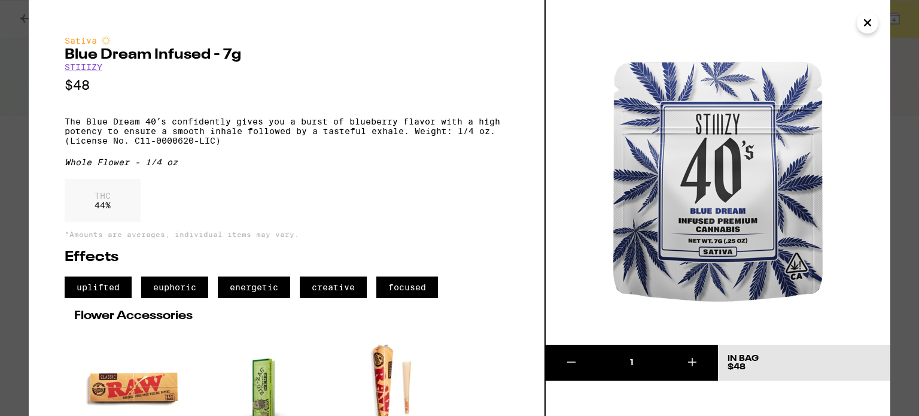
click at [407, 238] on p "*Amounts are averages, individual items may vary." at bounding box center [287, 234] width 444 height 8
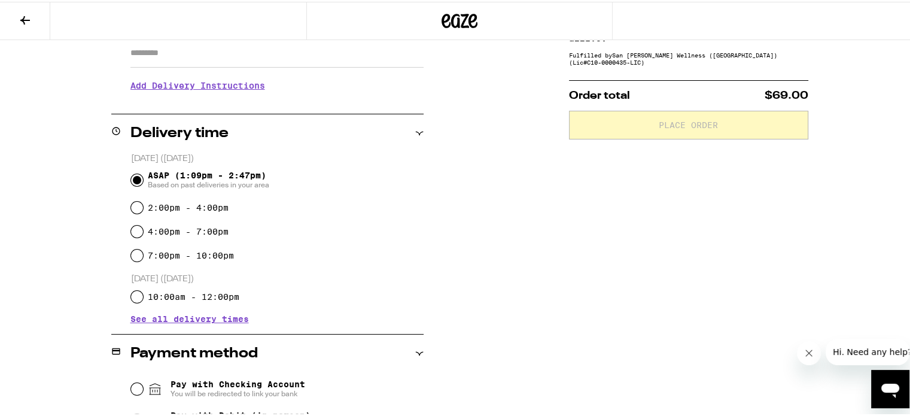
scroll to position [239, 0]
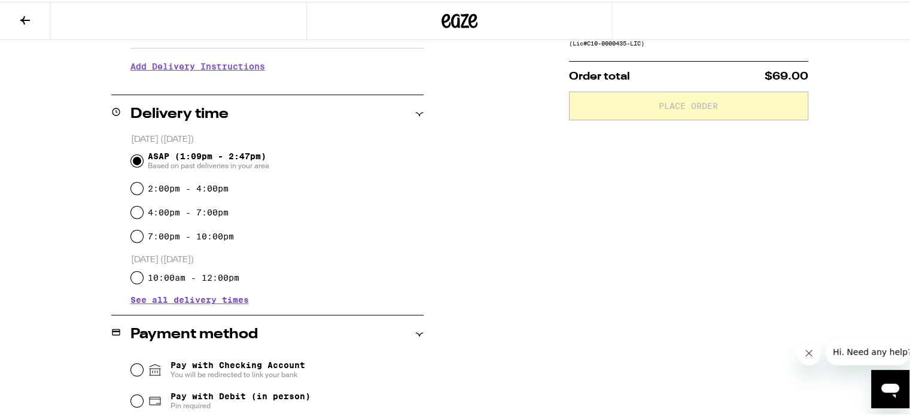
click at [144, 295] on span "See all delivery times" at bounding box center [189, 298] width 119 height 8
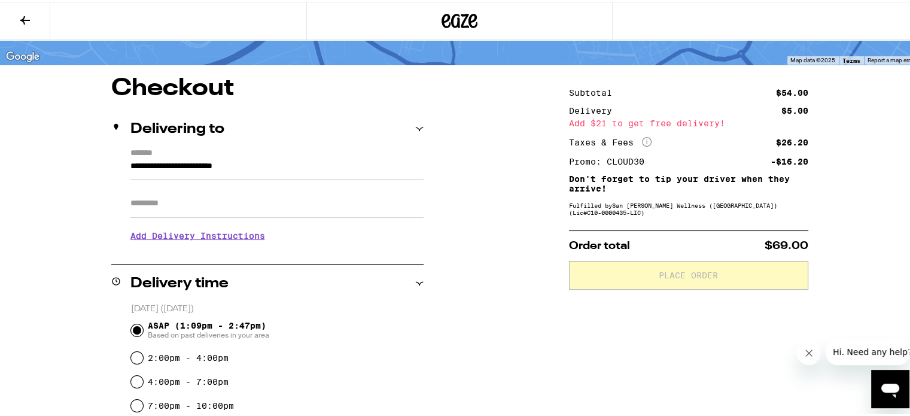
scroll to position [60, 0]
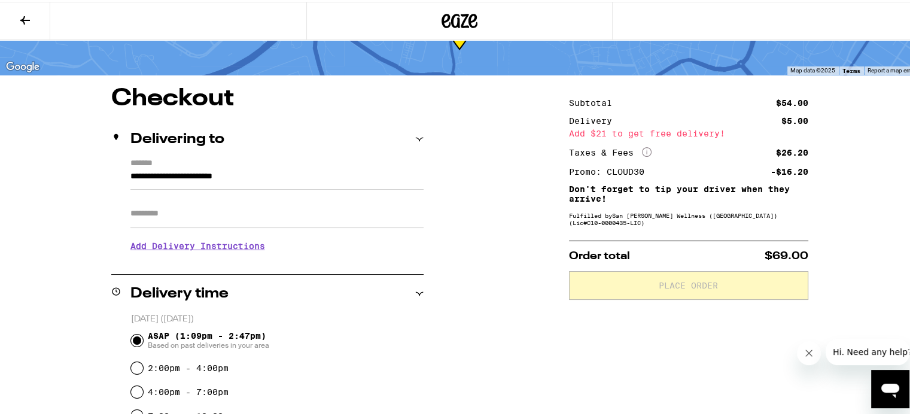
click at [153, 213] on input "Apt/Suite" at bounding box center [276, 212] width 293 height 29
type input "**********"
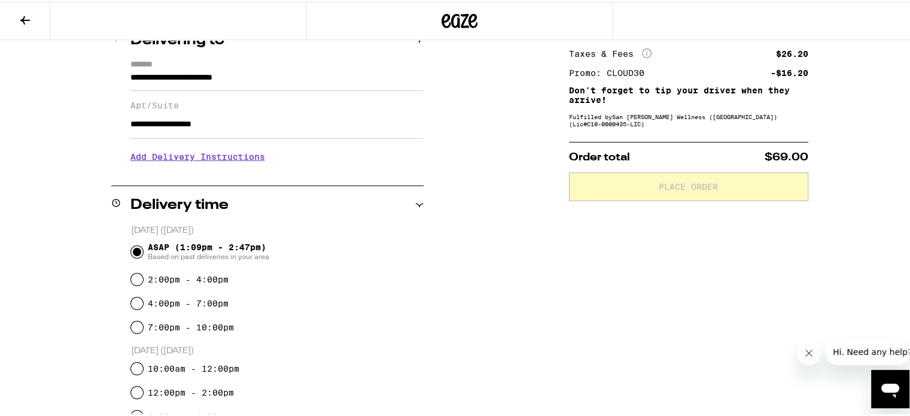
scroll to position [180, 0]
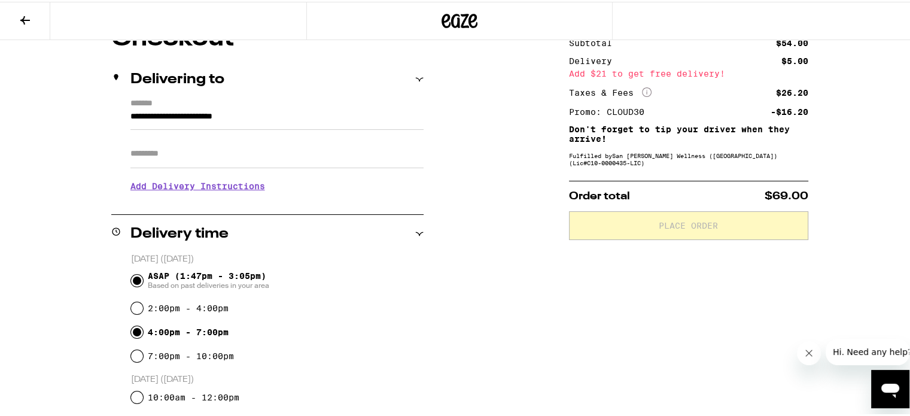
click at [131, 333] on input "4:00pm - 7:00pm" at bounding box center [137, 330] width 12 height 12
radio input "true"
click at [165, 165] on input "Apt/Suite" at bounding box center [276, 152] width 293 height 29
type input "**********"
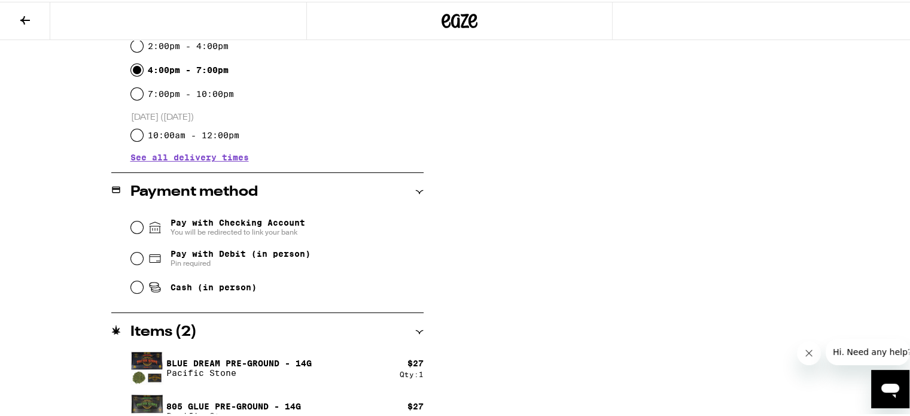
scroll to position [412, 0]
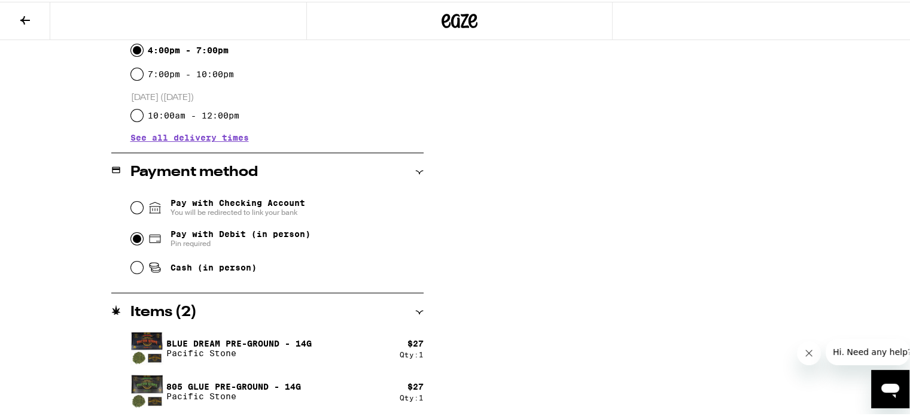
click at [136, 242] on input "Pay with Debit (in person) Pin required" at bounding box center [137, 237] width 12 height 12
radio input "true"
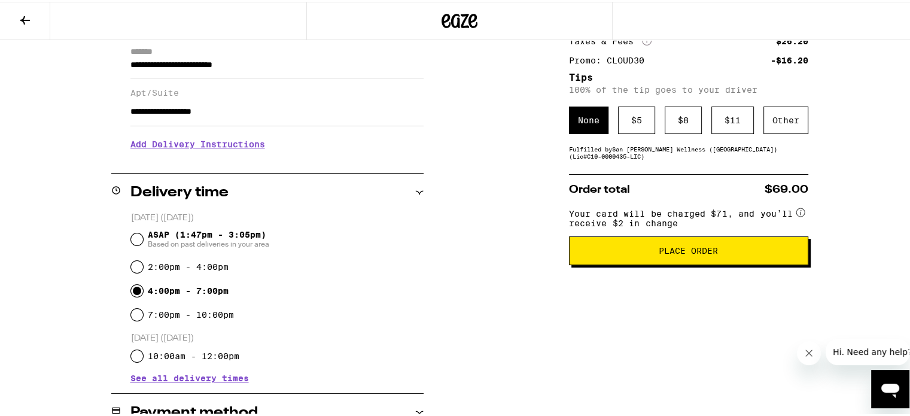
scroll to position [180, 0]
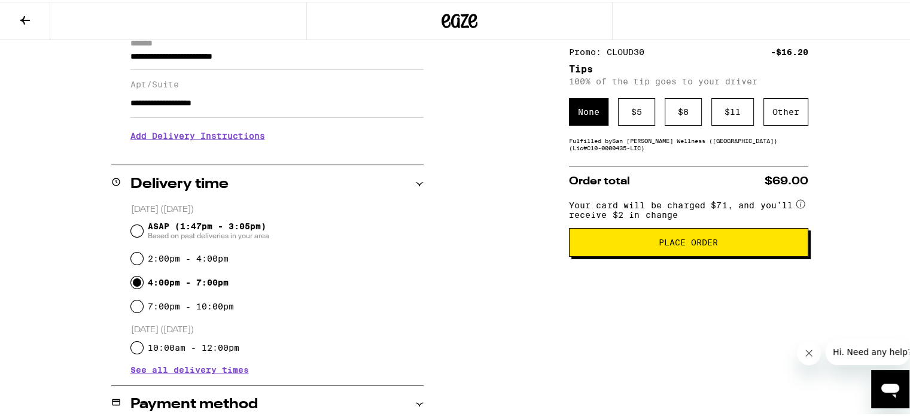
click at [630, 245] on span "Place Order" at bounding box center [688, 240] width 219 height 8
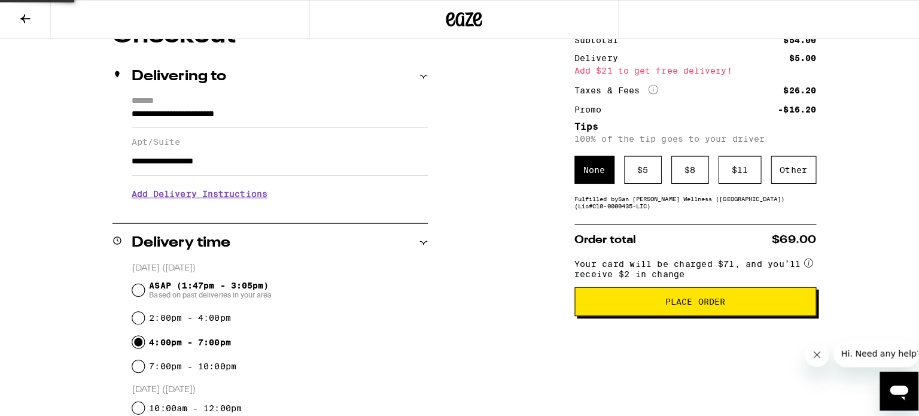
scroll to position [0, 0]
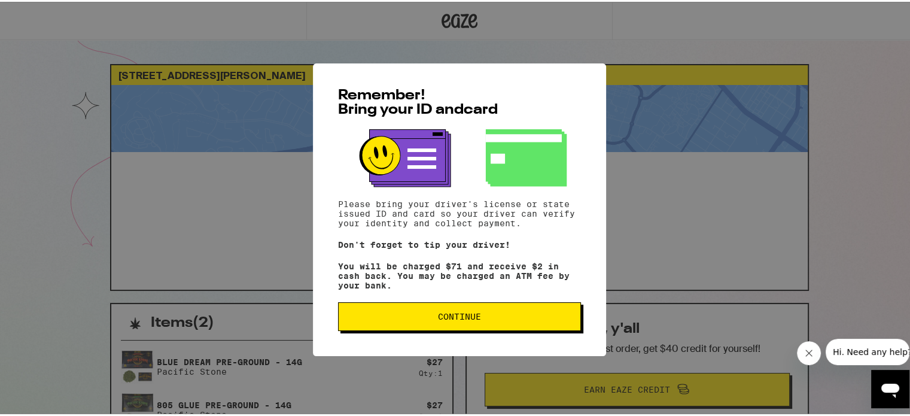
click at [396, 308] on button "Continue" at bounding box center [459, 314] width 243 height 29
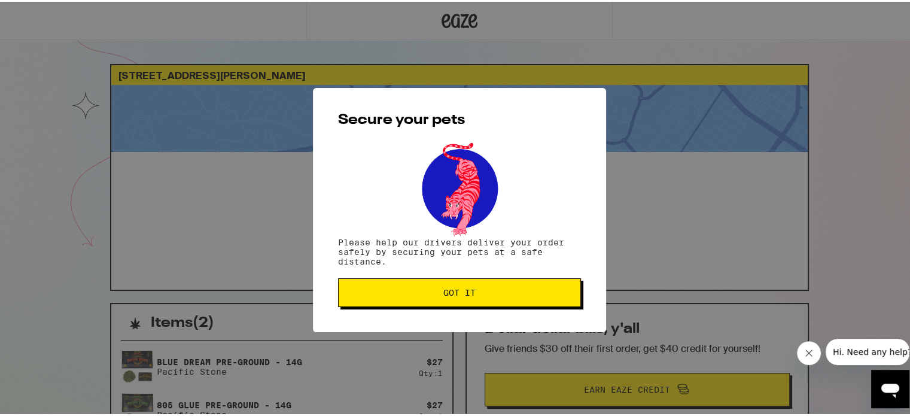
click at [405, 295] on span "Got it" at bounding box center [459, 291] width 223 height 8
